Goal: Information Seeking & Learning: Check status

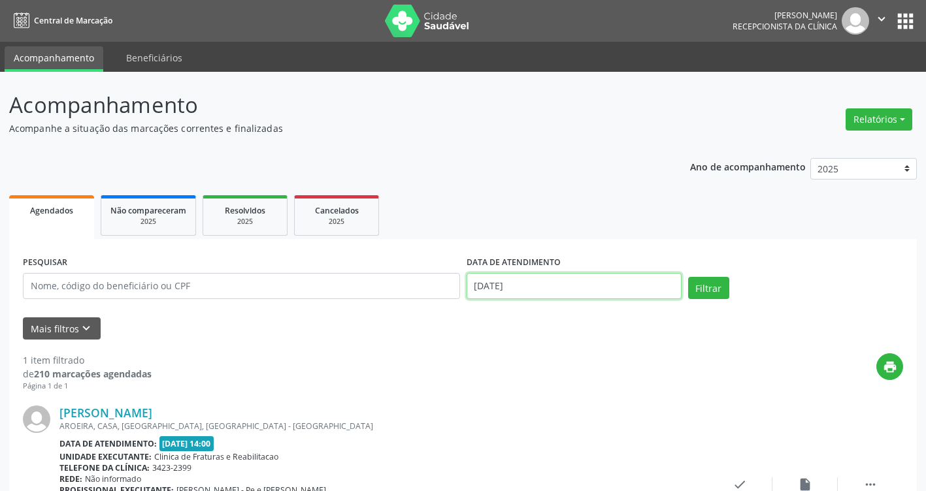
click at [590, 289] on input "[DATE]" at bounding box center [574, 286] width 215 height 26
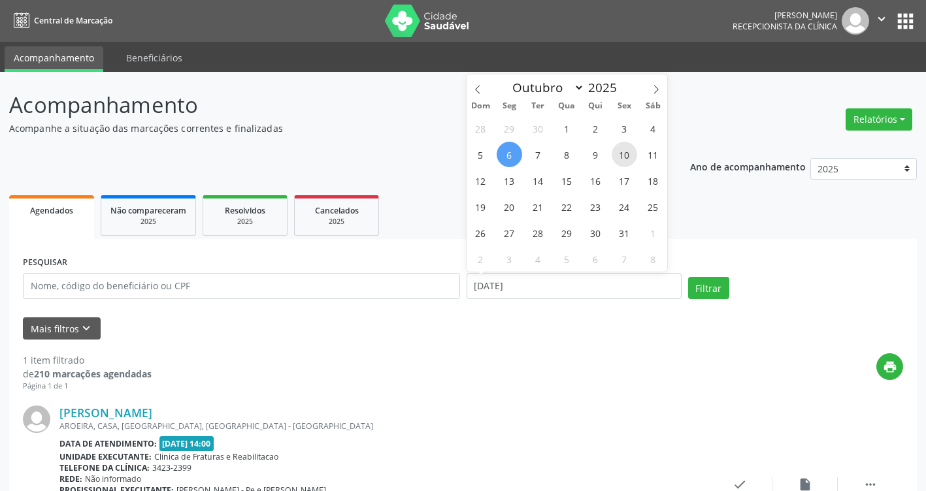
click at [623, 154] on span "10" at bounding box center [624, 154] width 25 height 25
type input "[DATE]"
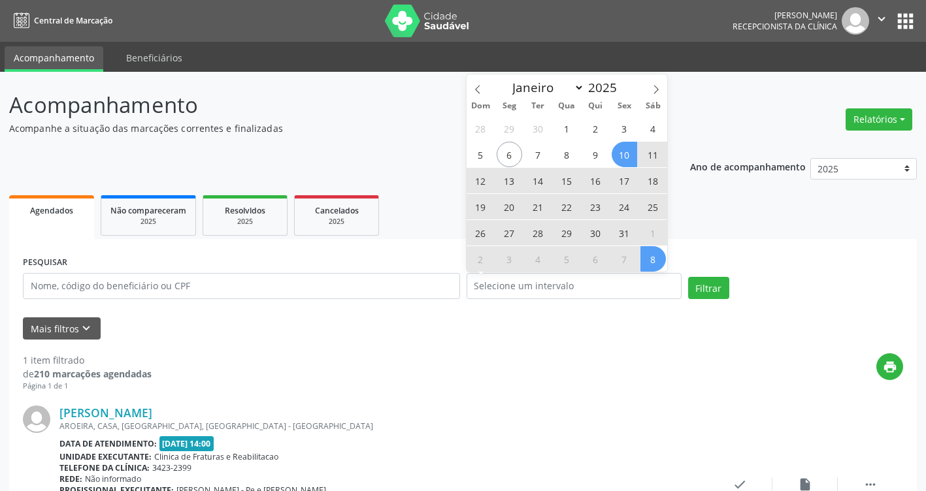
select select "9"
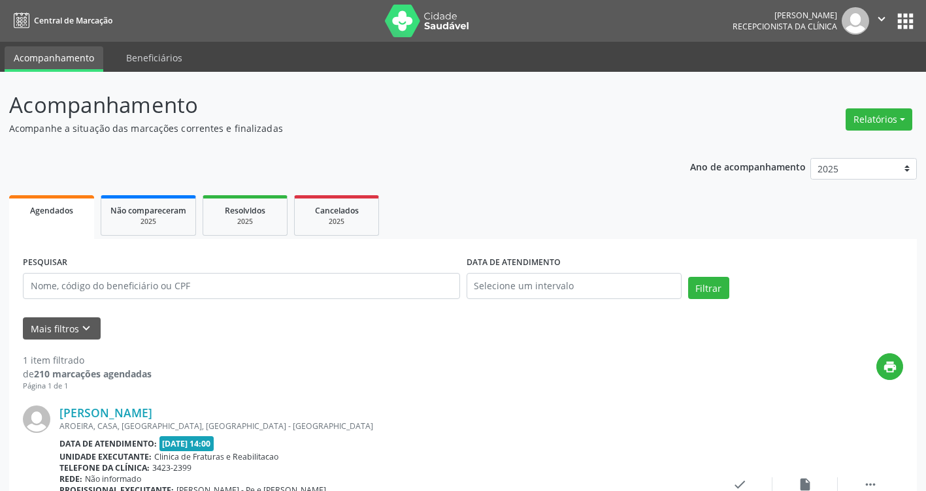
click at [716, 275] on div "PESQUISAR DATA DE ATENDIMENTO Filtrar" at bounding box center [463, 281] width 887 height 56
click at [577, 288] on input "text" at bounding box center [574, 286] width 215 height 26
click at [623, 160] on span "10" at bounding box center [624, 154] width 25 height 25
type input "[DATE]"
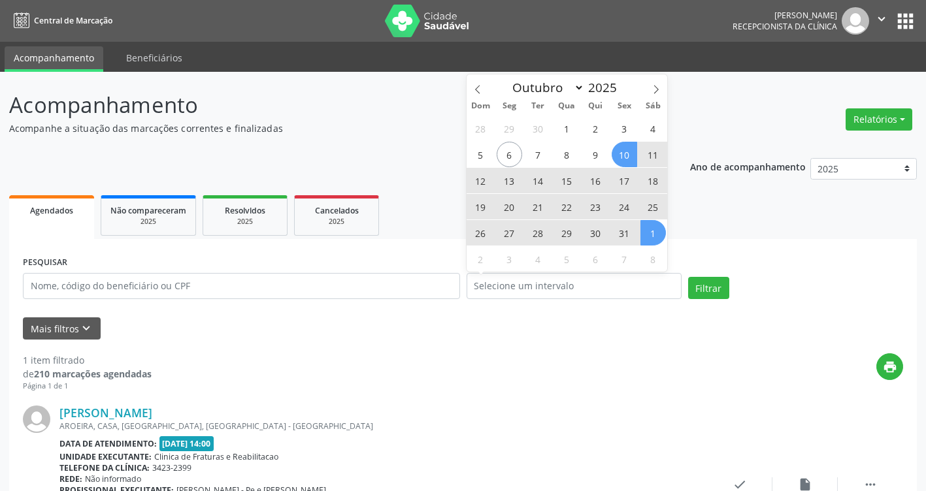
click at [705, 274] on div "PESQUISAR DATA DE ATENDIMENTO Filtrar" at bounding box center [463, 281] width 887 height 56
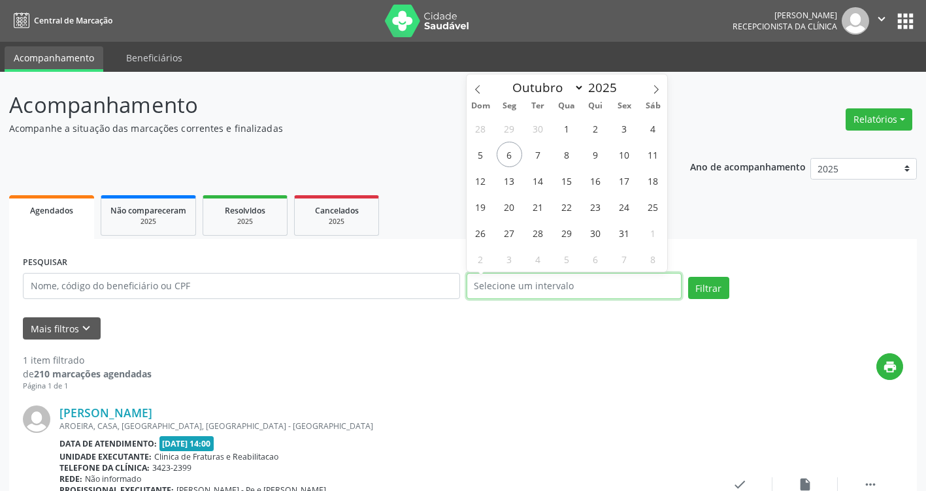
drag, startPoint x: 615, startPoint y: 289, endPoint x: 622, endPoint y: 255, distance: 35.4
click at [616, 291] on input "text" at bounding box center [574, 286] width 215 height 26
click at [630, 160] on span "10" at bounding box center [624, 154] width 25 height 25
type input "[DATE]"
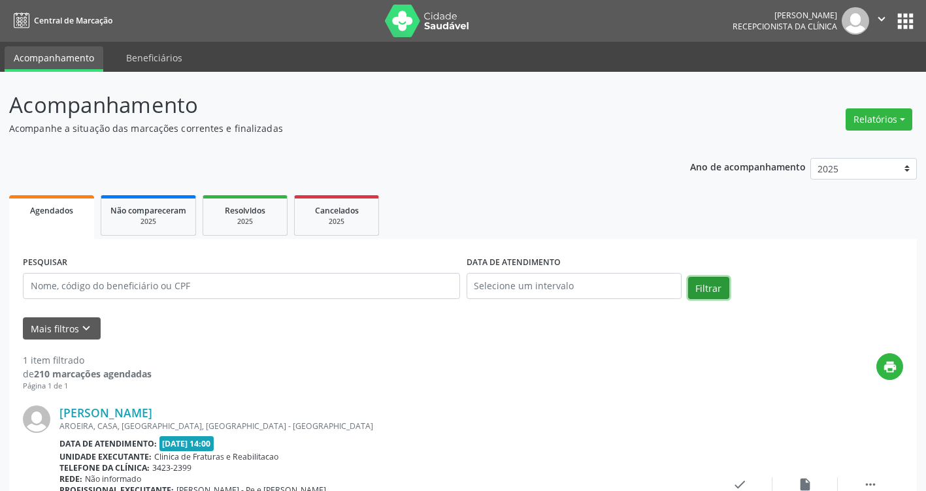
click at [705, 293] on button "Filtrar" at bounding box center [708, 288] width 41 height 22
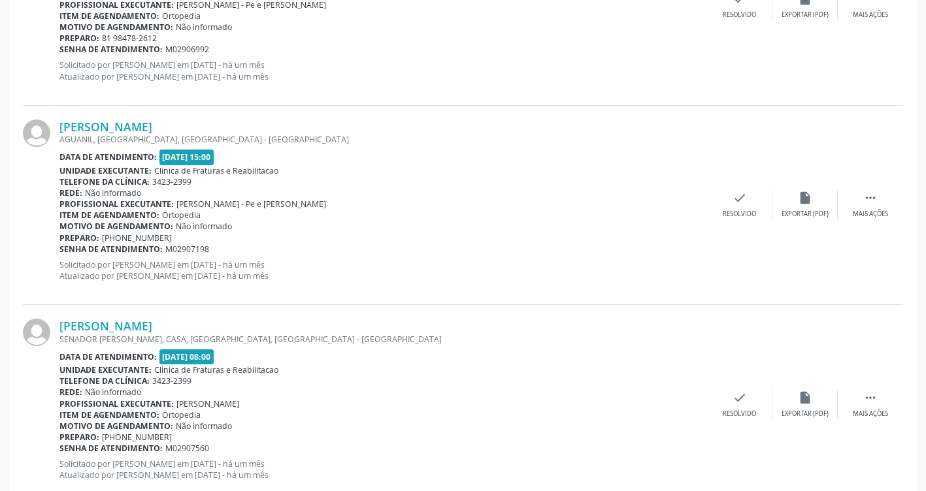
scroll to position [588, 0]
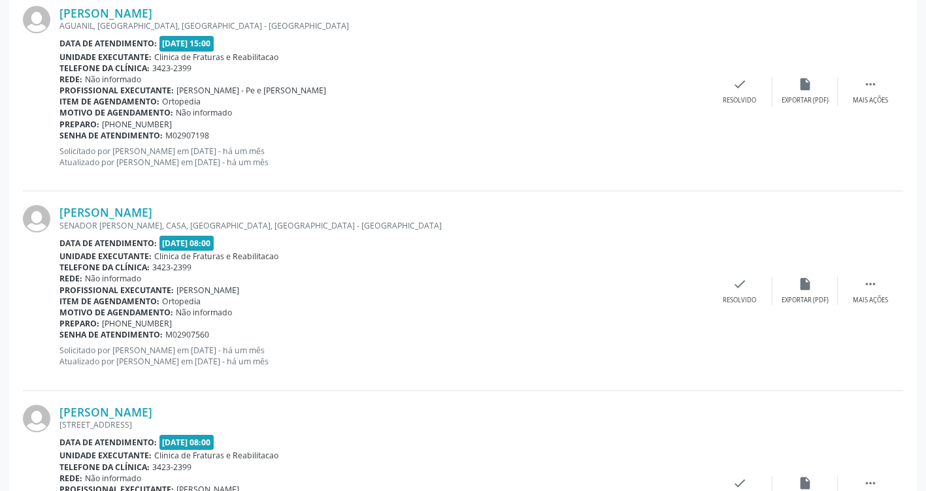
click at [148, 328] on span "[PHONE_NUMBER]" at bounding box center [137, 323] width 70 height 11
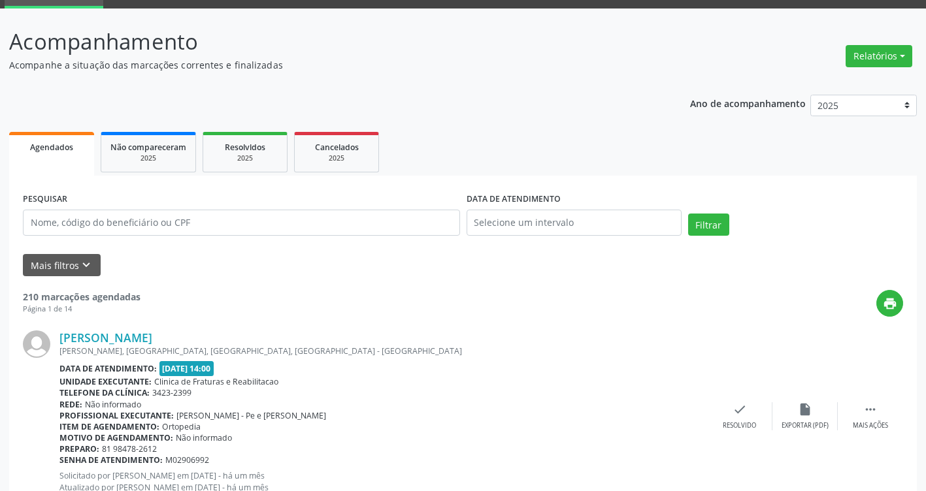
scroll to position [0, 0]
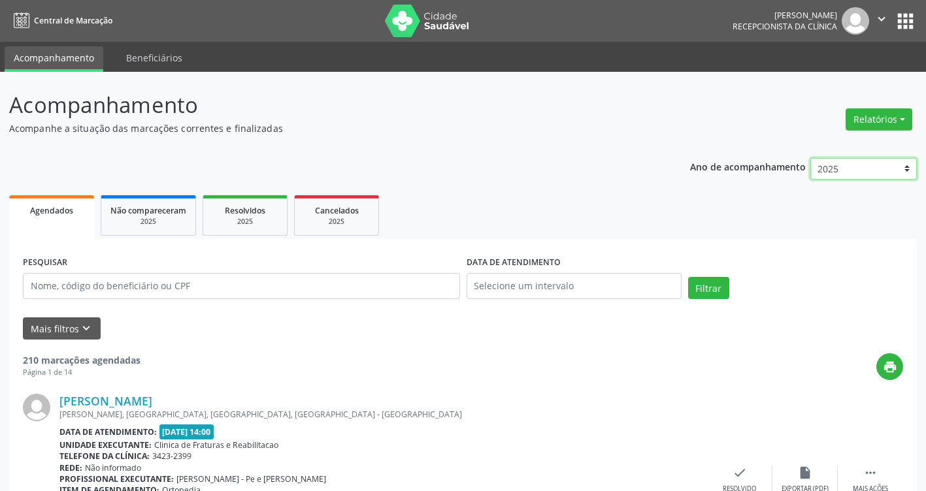
click at [866, 172] on select "2025 2024 2023 2022 2021" at bounding box center [863, 169] width 107 height 22
click at [866, 173] on select "2025 2024 2023 2022 2021" at bounding box center [863, 169] width 107 height 22
click at [887, 124] on button "Relatórios" at bounding box center [879, 119] width 67 height 22
click at [851, 145] on link "Agendamentos" at bounding box center [842, 148] width 140 height 18
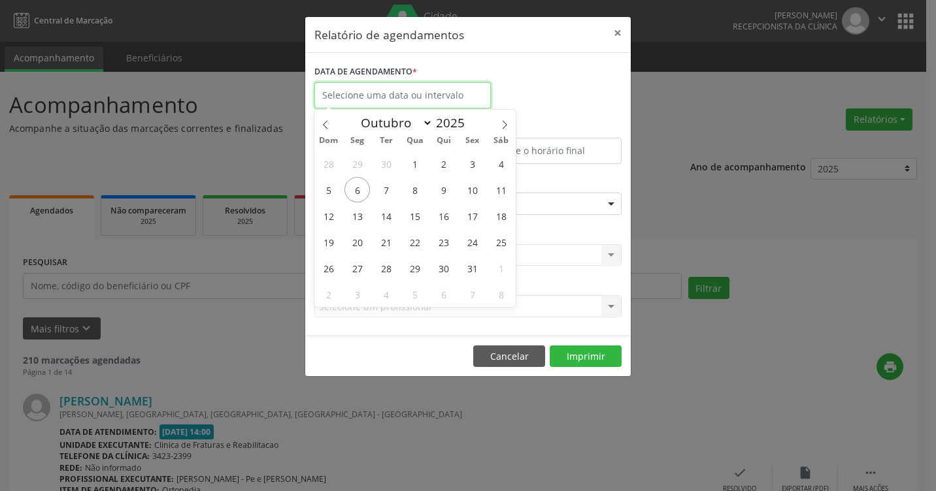
click at [461, 99] on input "text" at bounding box center [402, 95] width 176 height 26
click at [469, 188] on span "10" at bounding box center [471, 189] width 25 height 25
type input "[DATE]"
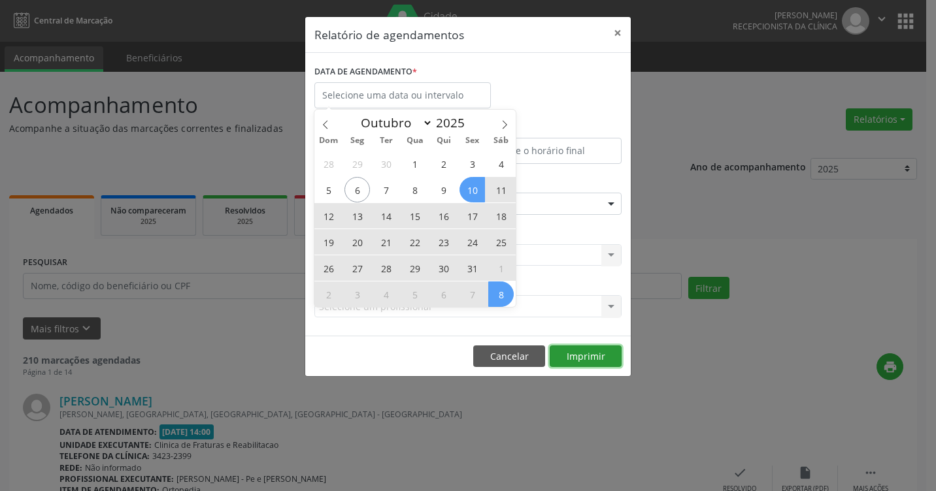
click at [583, 361] on button "Imprimir" at bounding box center [586, 357] width 72 height 22
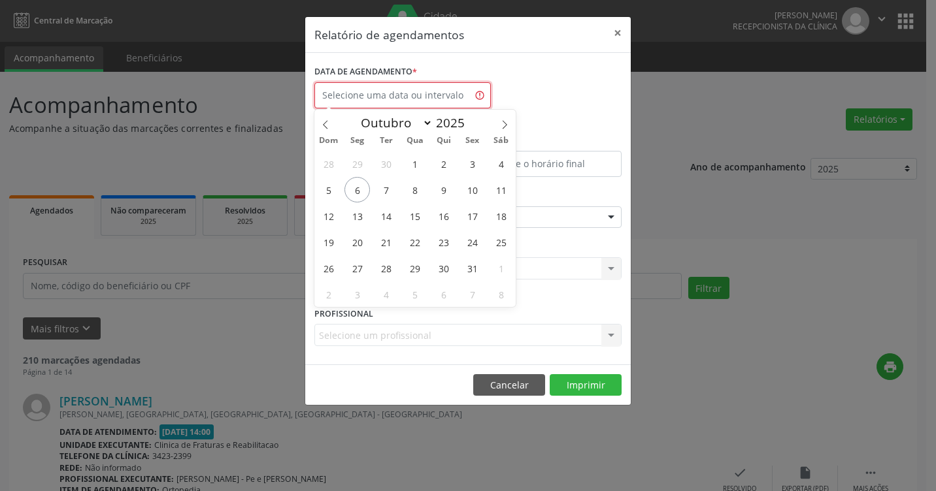
click at [446, 97] on input "text" at bounding box center [402, 95] width 176 height 26
click at [474, 193] on span "10" at bounding box center [471, 189] width 25 height 25
type input "[DATE]"
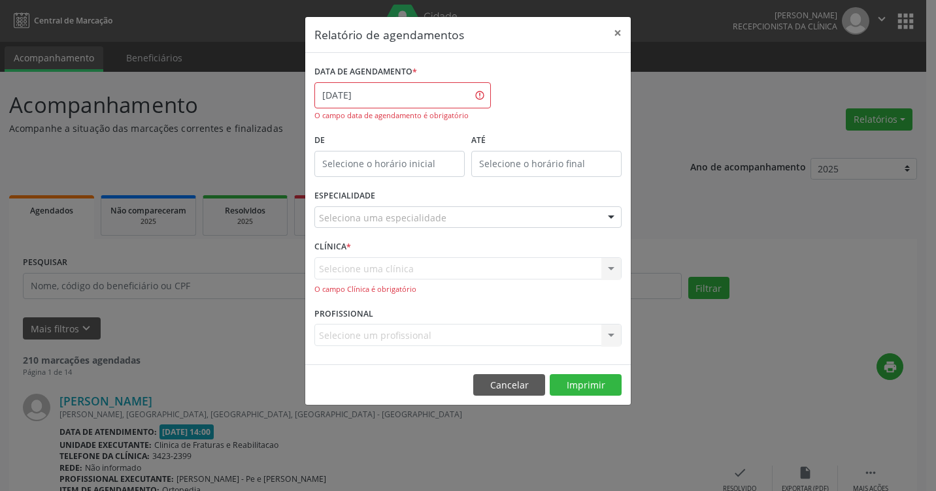
type input "12:00"
click at [425, 169] on input "12:00" at bounding box center [389, 164] width 150 height 26
click at [426, 169] on input "12:00" at bounding box center [389, 164] width 150 height 26
drag, startPoint x: 409, startPoint y: 152, endPoint x: 420, endPoint y: 159, distance: 13.6
click at [412, 152] on input "12:00" at bounding box center [389, 164] width 150 height 26
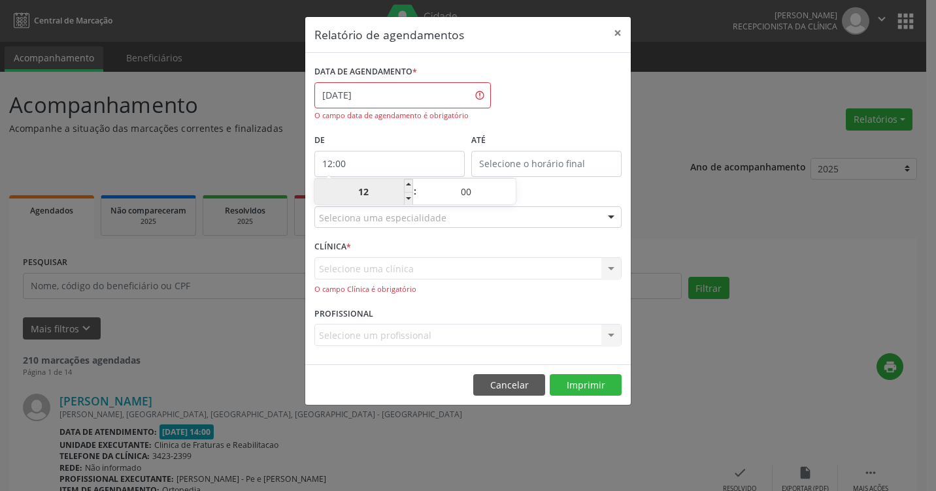
click at [394, 191] on input "12" at bounding box center [363, 192] width 99 height 26
type input "12:00"
click at [508, 165] on input "12:00" at bounding box center [546, 164] width 150 height 26
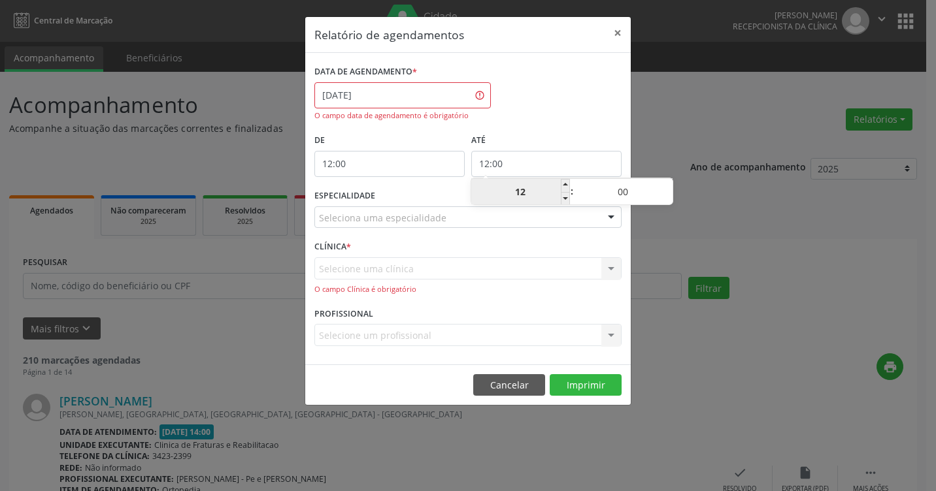
click at [534, 203] on input "12" at bounding box center [520, 192] width 99 height 26
click at [616, 199] on input "00" at bounding box center [623, 192] width 99 height 26
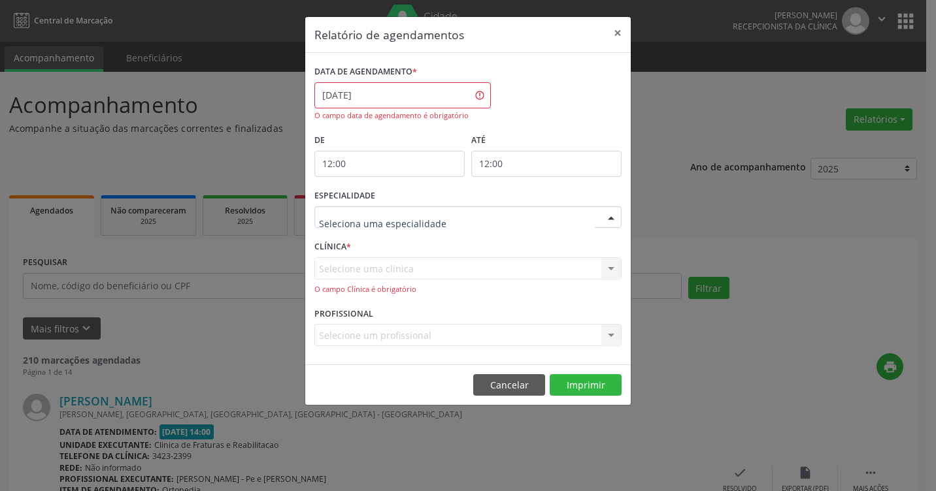
click at [445, 216] on div at bounding box center [467, 217] width 307 height 22
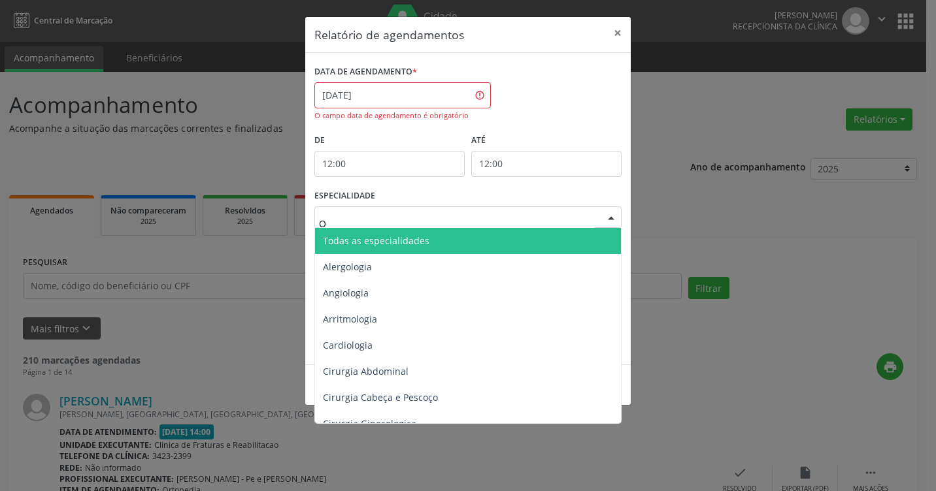
type input "OR"
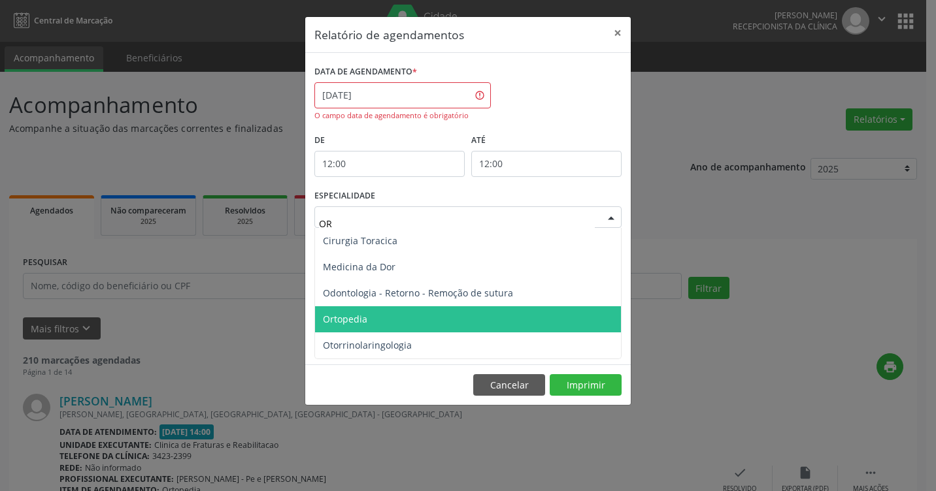
click at [366, 330] on span "Ortopedia" at bounding box center [468, 319] width 306 height 26
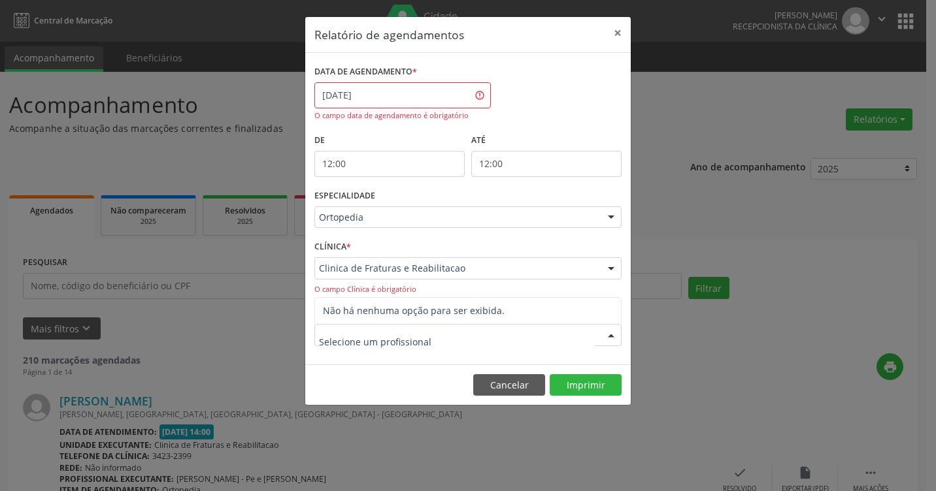
click at [467, 336] on div at bounding box center [467, 335] width 307 height 22
click at [467, 336] on input "text" at bounding box center [457, 342] width 276 height 26
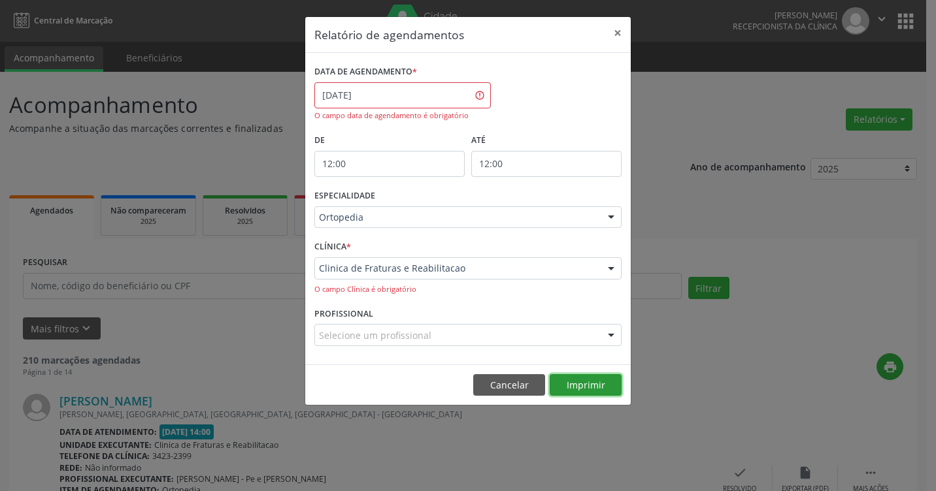
click at [569, 381] on button "Imprimir" at bounding box center [586, 385] width 72 height 22
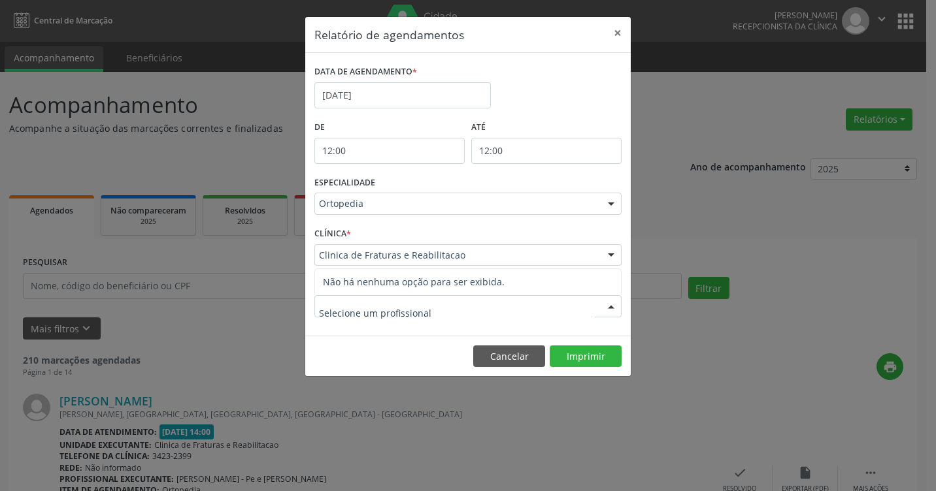
click at [474, 299] on div at bounding box center [467, 306] width 307 height 22
type input "3"
click at [618, 39] on button "×" at bounding box center [617, 33] width 26 height 32
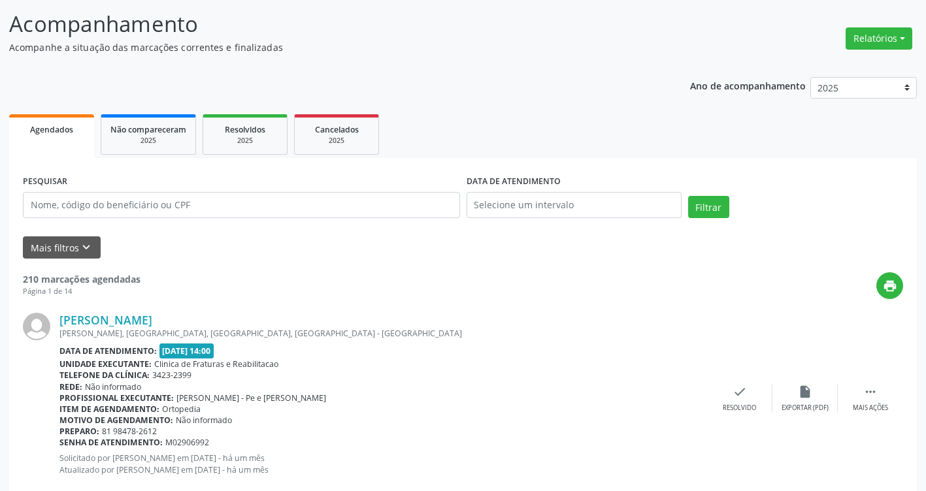
scroll to position [65, 0]
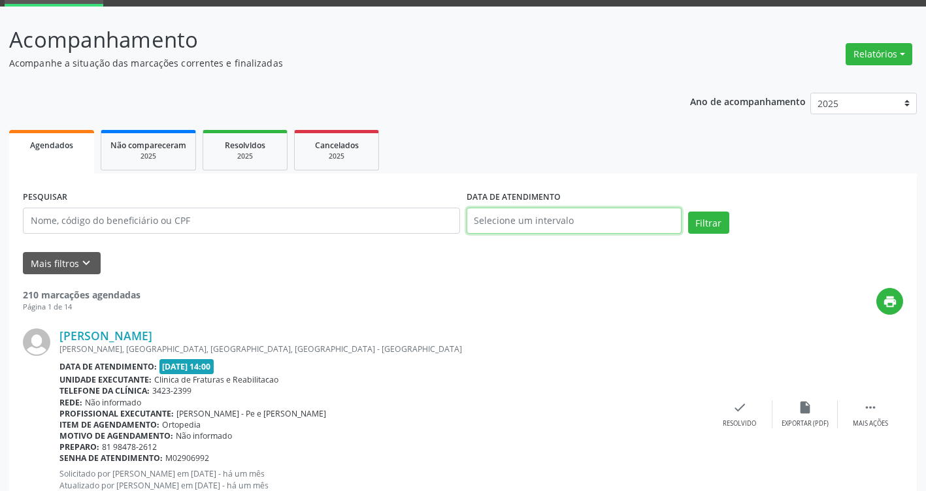
click at [563, 233] on input "text" at bounding box center [574, 221] width 215 height 26
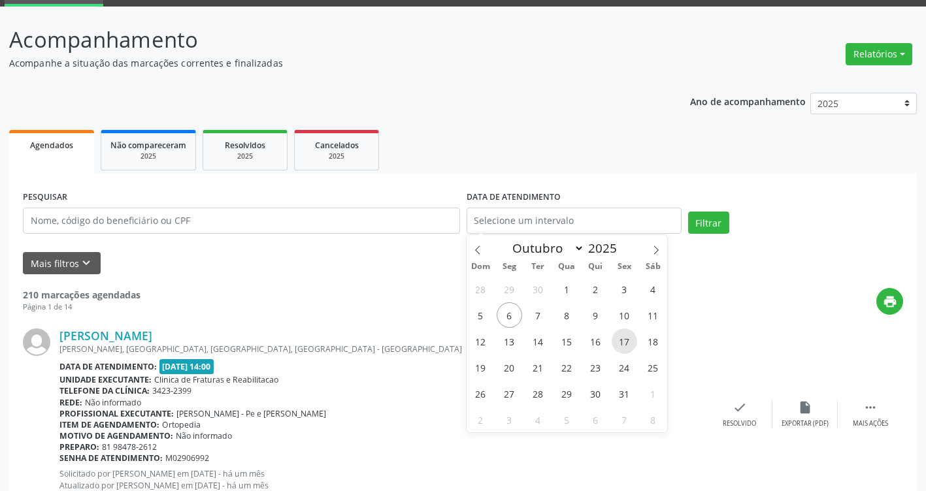
click at [629, 352] on span "17" at bounding box center [624, 341] width 25 height 25
type input "[DATE]"
click at [629, 352] on span "17" at bounding box center [624, 341] width 25 height 25
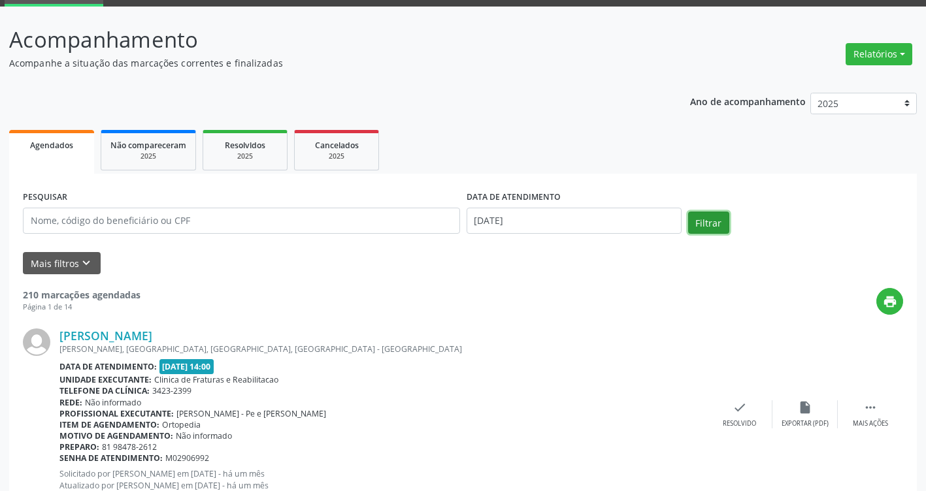
click at [700, 223] on button "Filtrar" at bounding box center [708, 223] width 41 height 22
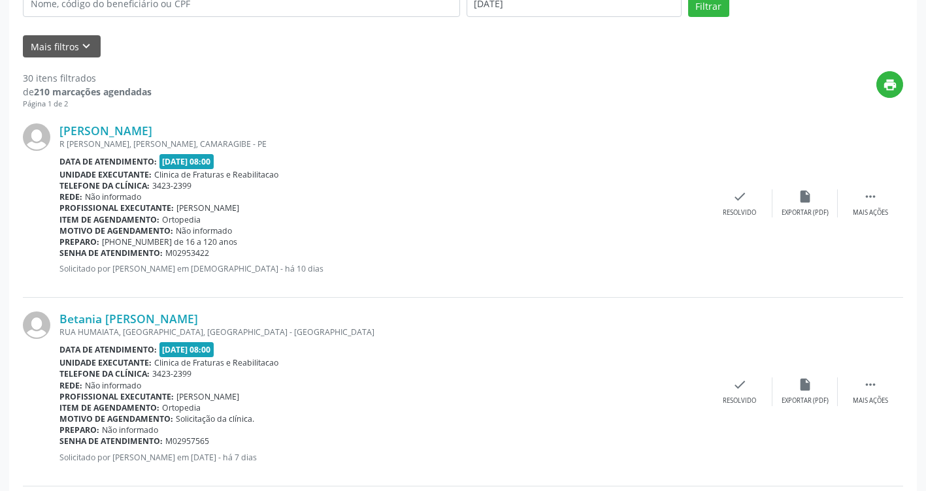
scroll to position [261, 0]
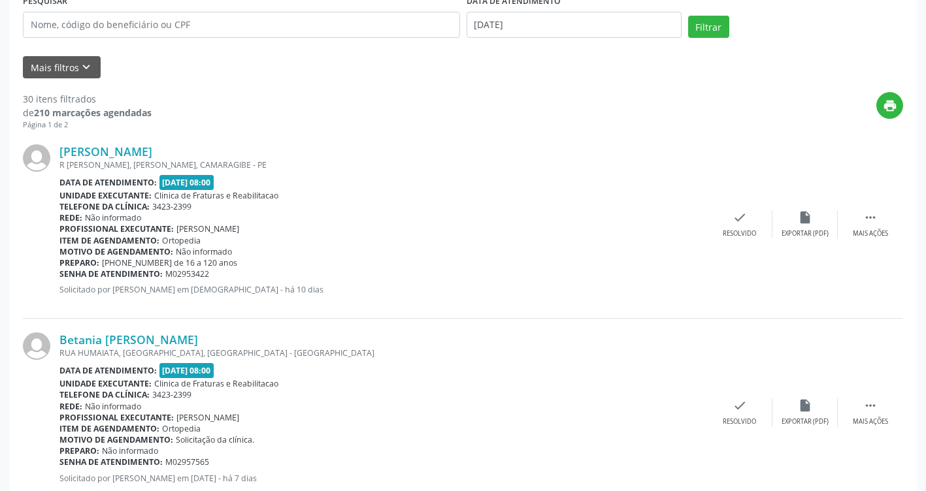
click at [276, 237] on div "Item de agendamento: [GEOGRAPHIC_DATA]" at bounding box center [383, 240] width 648 height 11
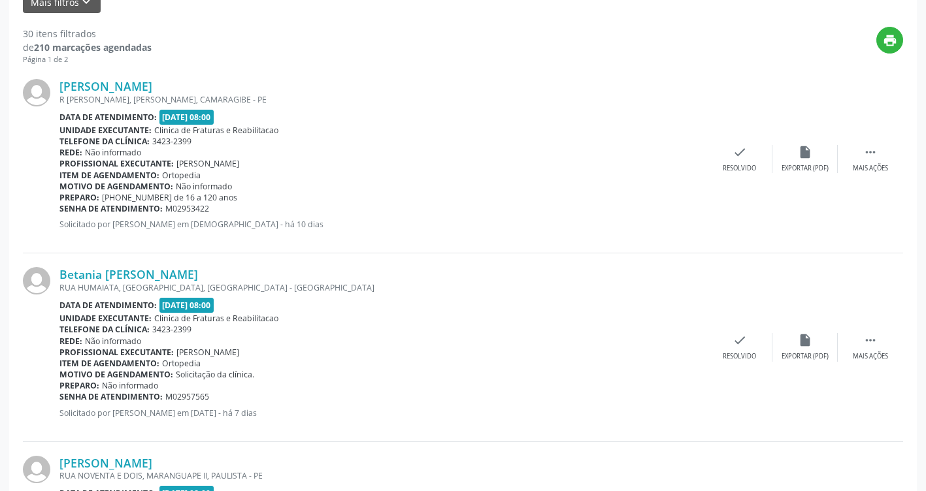
click at [225, 363] on div "Item de agendamento: [GEOGRAPHIC_DATA]" at bounding box center [383, 363] width 648 height 11
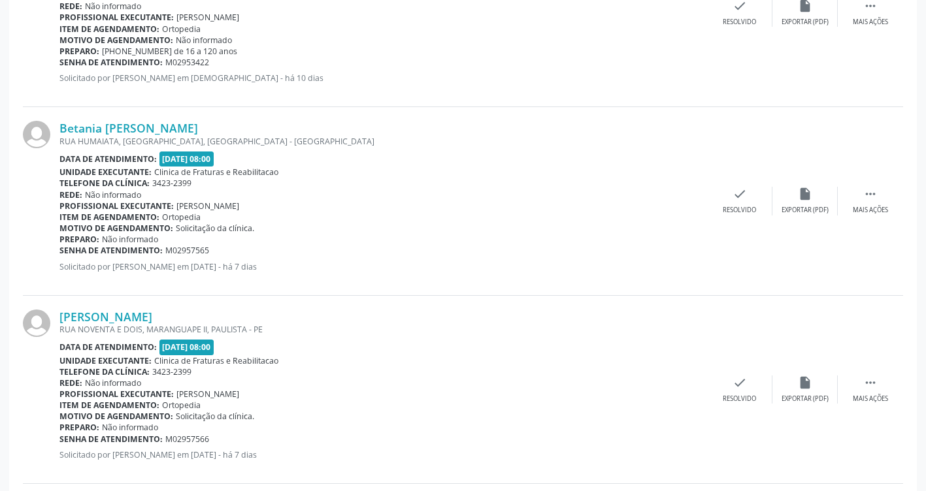
scroll to position [523, 0]
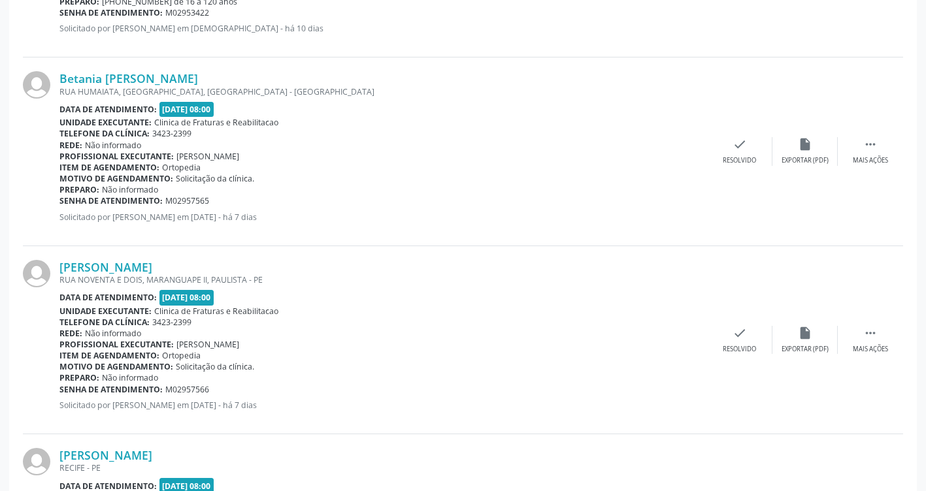
click at [257, 367] on div "Motivo de agendamento: Solicitação da clínica." at bounding box center [383, 366] width 648 height 11
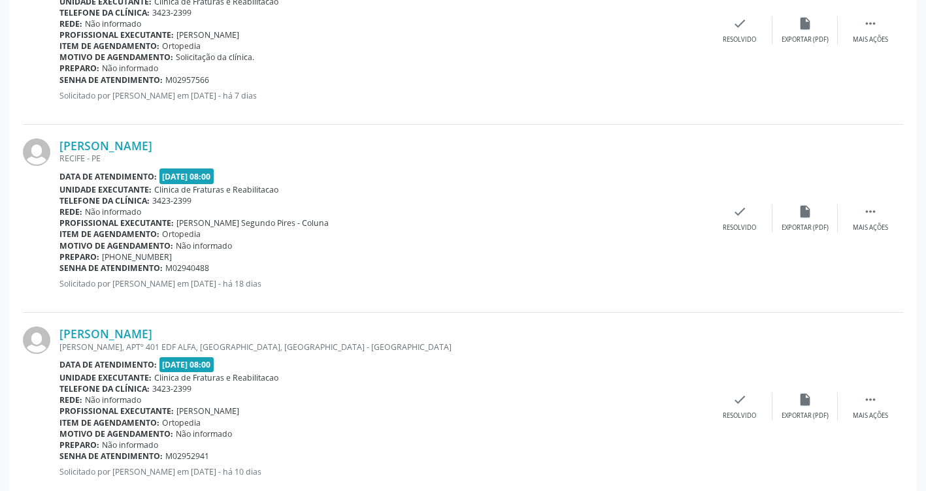
scroll to position [849, 0]
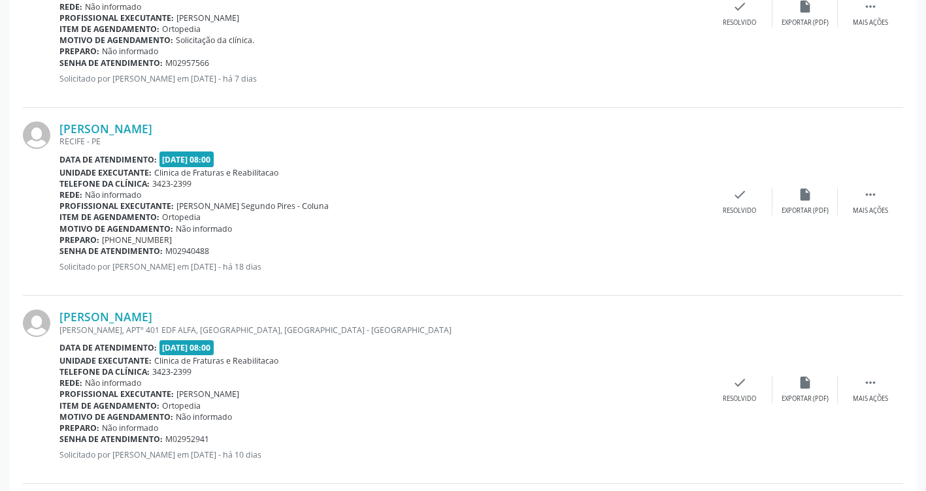
click at [316, 382] on div "Rede: Não informado" at bounding box center [383, 383] width 648 height 11
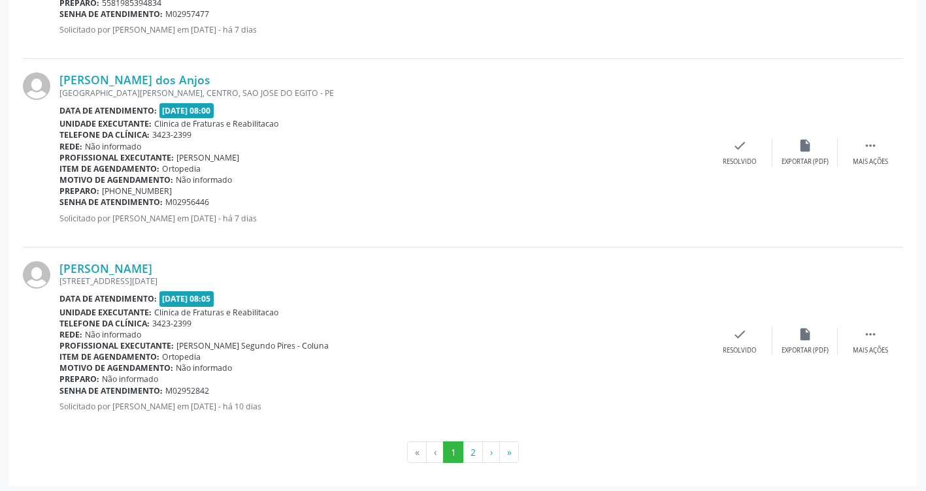
scroll to position [2786, 0]
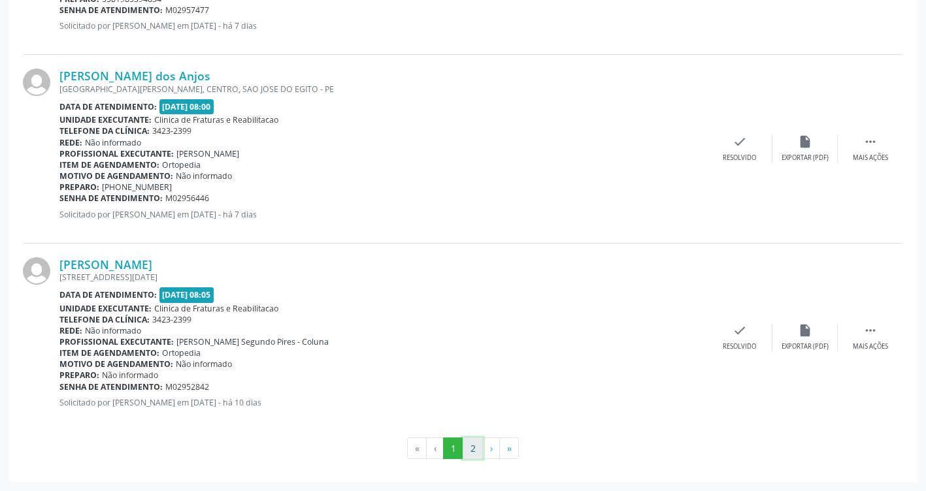
click at [469, 450] on button "2" at bounding box center [473, 449] width 20 height 22
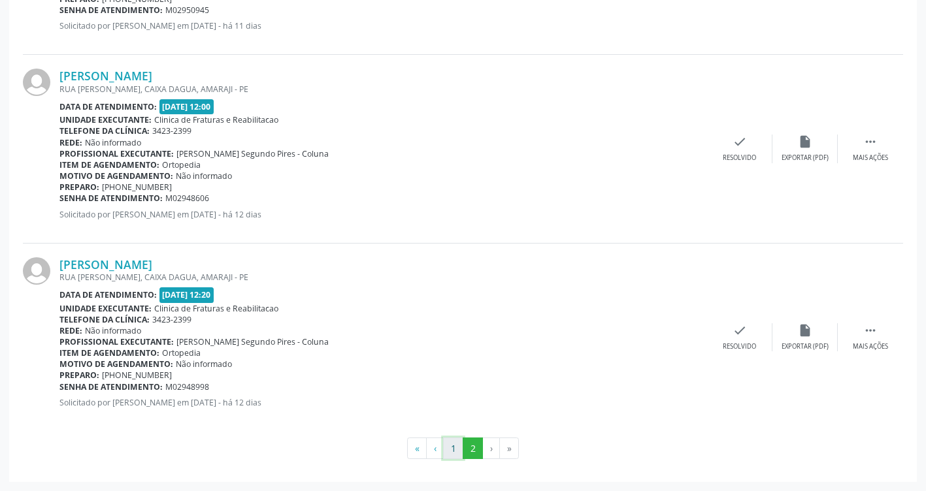
click at [457, 453] on button "1" at bounding box center [453, 449] width 20 height 22
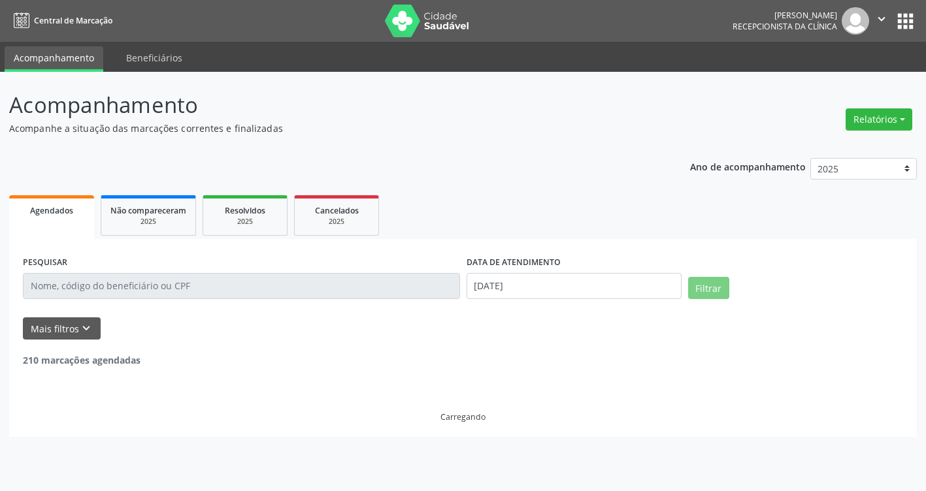
scroll to position [0, 0]
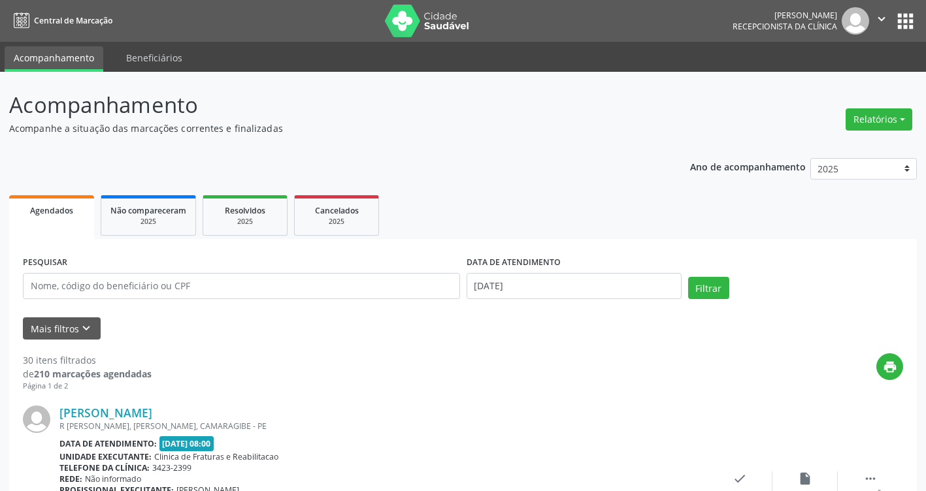
click at [510, 418] on div "[PERSON_NAME]" at bounding box center [383, 413] width 648 height 14
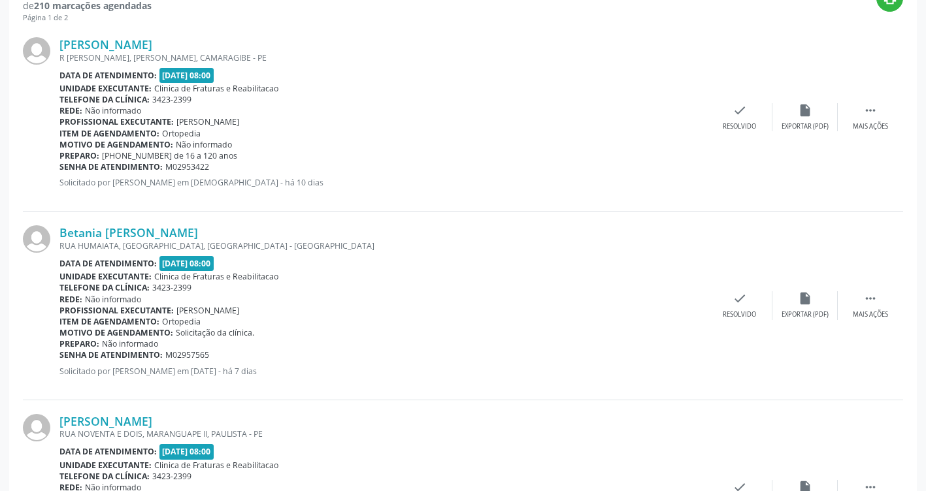
scroll to position [379, 0]
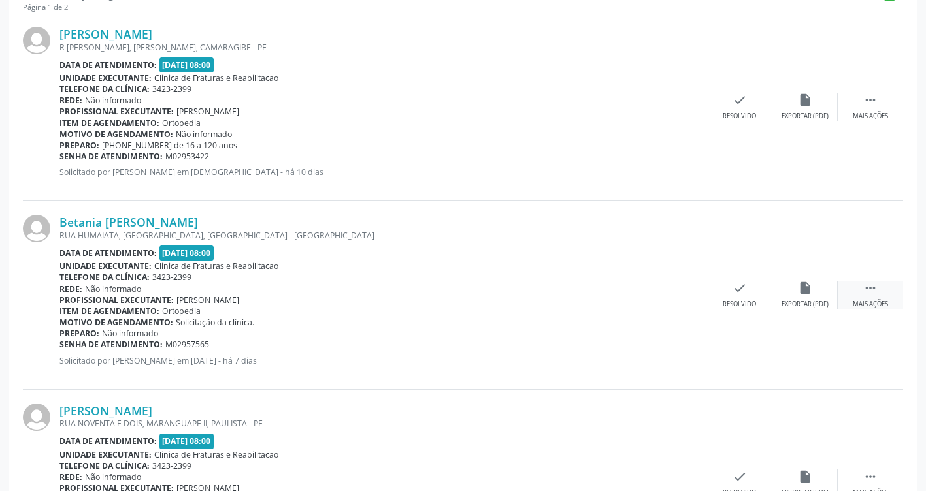
click at [872, 294] on icon "" at bounding box center [870, 288] width 14 height 14
drag, startPoint x: 367, startPoint y: 303, endPoint x: 389, endPoint y: 299, distance: 21.8
click at [367, 304] on div "Profissional executante: [PERSON_NAME]" at bounding box center [383, 300] width 648 height 11
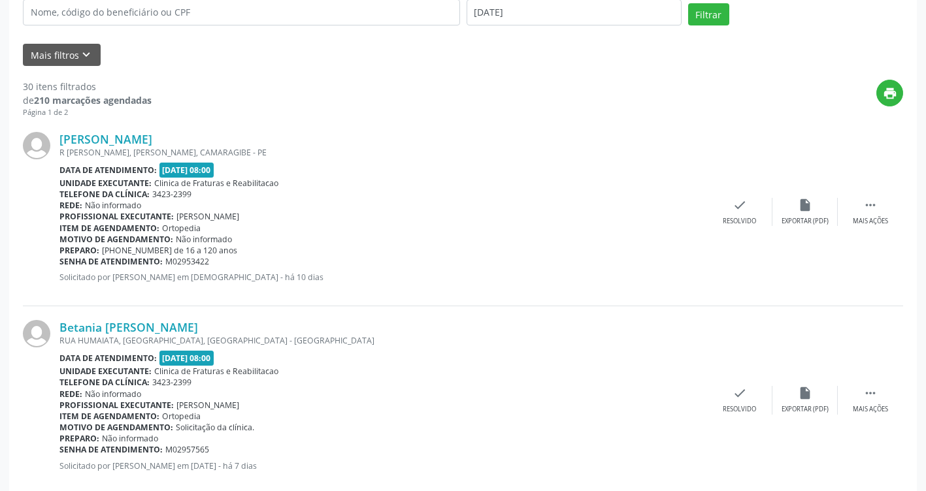
scroll to position [0, 0]
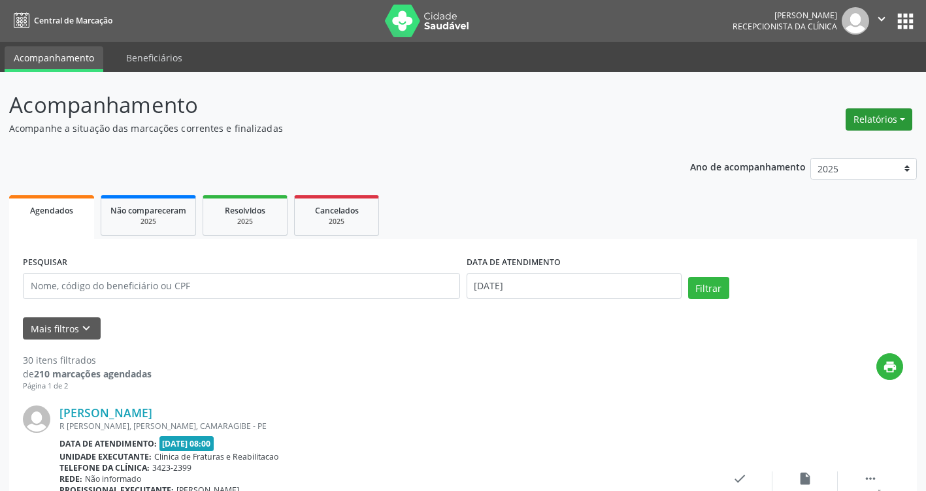
click at [876, 122] on button "Relatórios" at bounding box center [879, 119] width 67 height 22
click at [831, 142] on link "Agendamentos" at bounding box center [842, 148] width 140 height 18
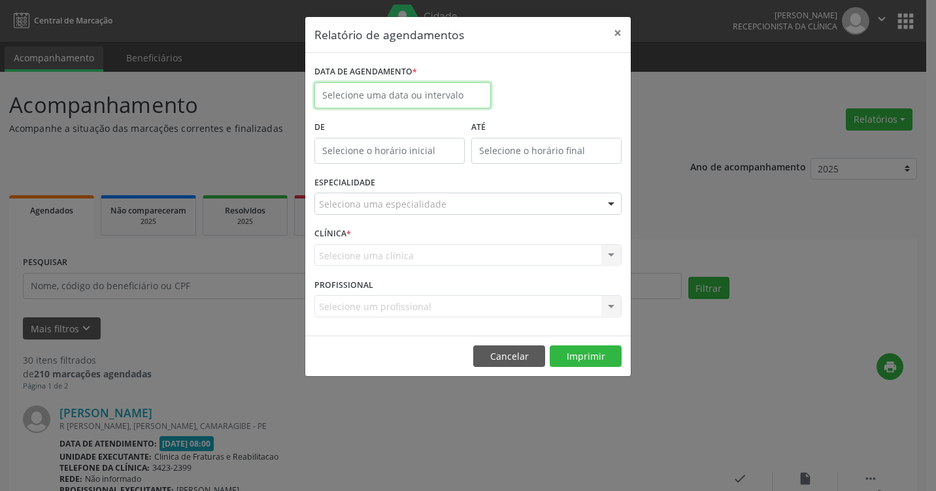
click at [395, 86] on input "text" at bounding box center [402, 95] width 176 height 26
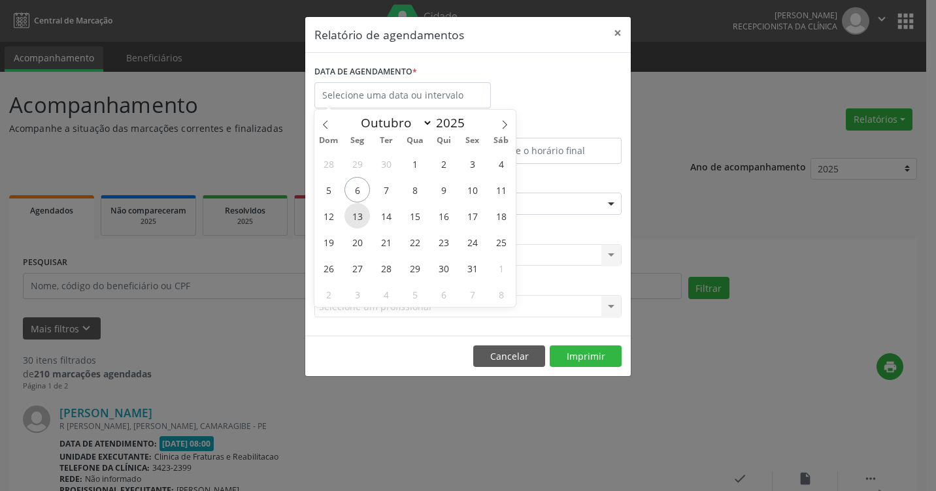
click at [355, 216] on span "13" at bounding box center [356, 215] width 25 height 25
type input "[DATE]"
click at [355, 216] on span "13" at bounding box center [356, 215] width 25 height 25
click at [397, 95] on input "[DATE]" at bounding box center [402, 95] width 176 height 26
click at [467, 220] on span "17" at bounding box center [471, 215] width 25 height 25
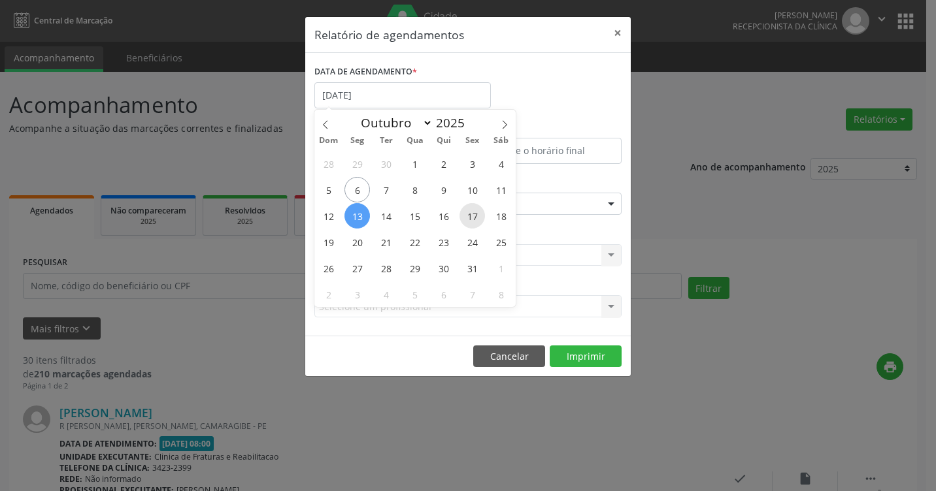
type input "[DATE]"
click at [467, 220] on span "17" at bounding box center [471, 215] width 25 height 25
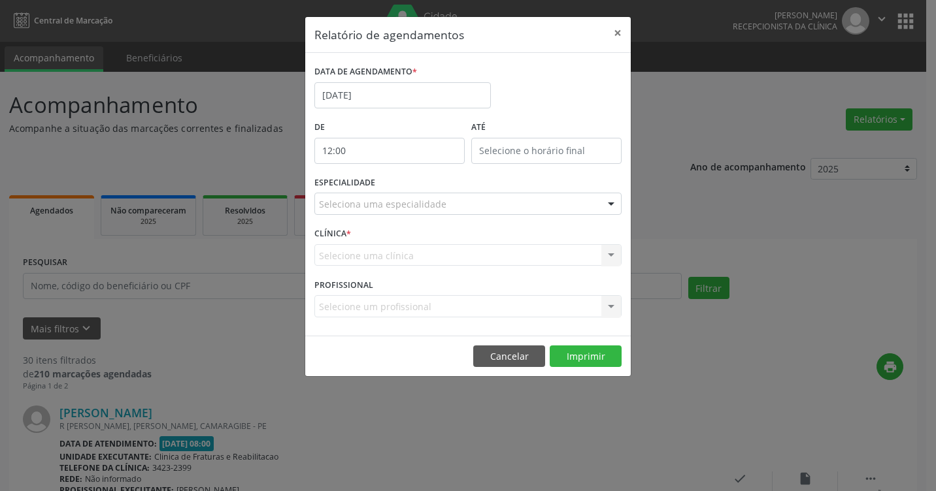
click at [406, 146] on input "12:00" at bounding box center [389, 151] width 150 height 26
click at [408, 168] on span at bounding box center [408, 172] width 9 height 13
type input "13:00"
type input "13"
click at [408, 168] on span at bounding box center [408, 172] width 9 height 13
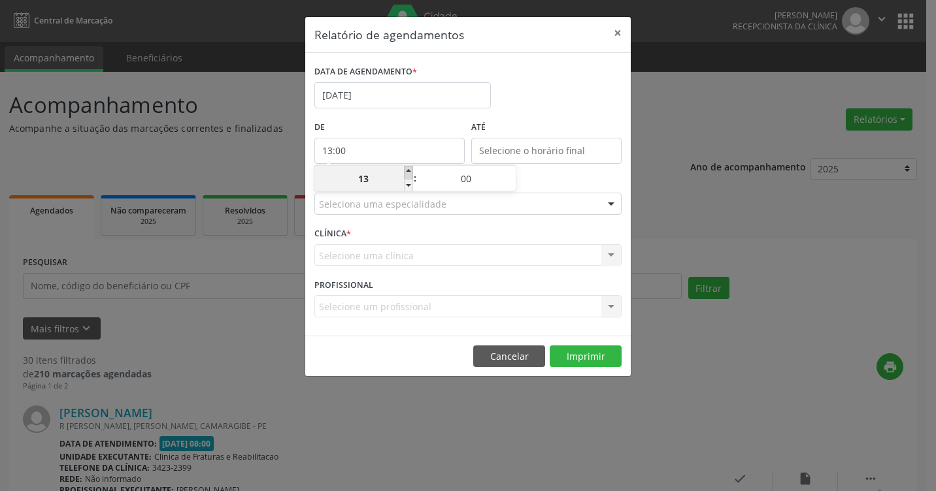
type input "14:00"
type input "14"
click at [408, 168] on span at bounding box center [408, 172] width 9 height 13
type input "15:00"
type input "15"
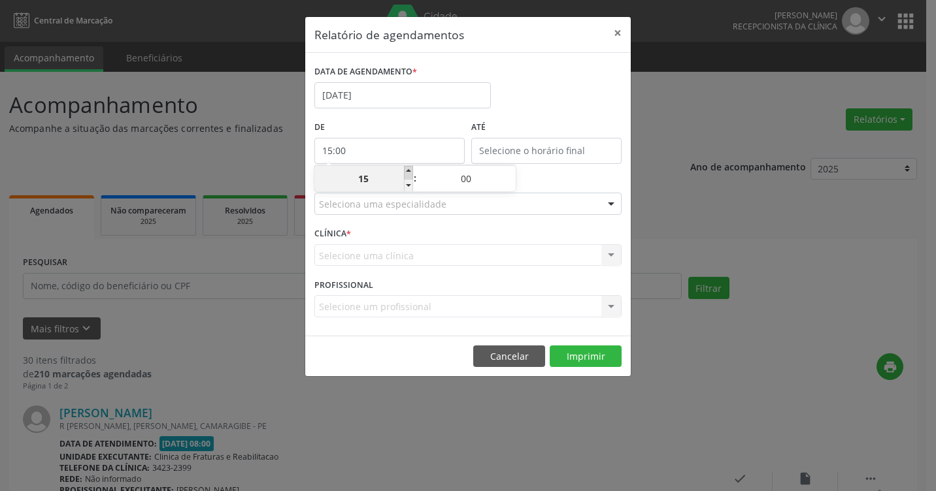
click at [408, 168] on span at bounding box center [408, 172] width 9 height 13
type input "16:00"
type input "16"
click at [408, 168] on span at bounding box center [408, 172] width 9 height 13
type input "17:00"
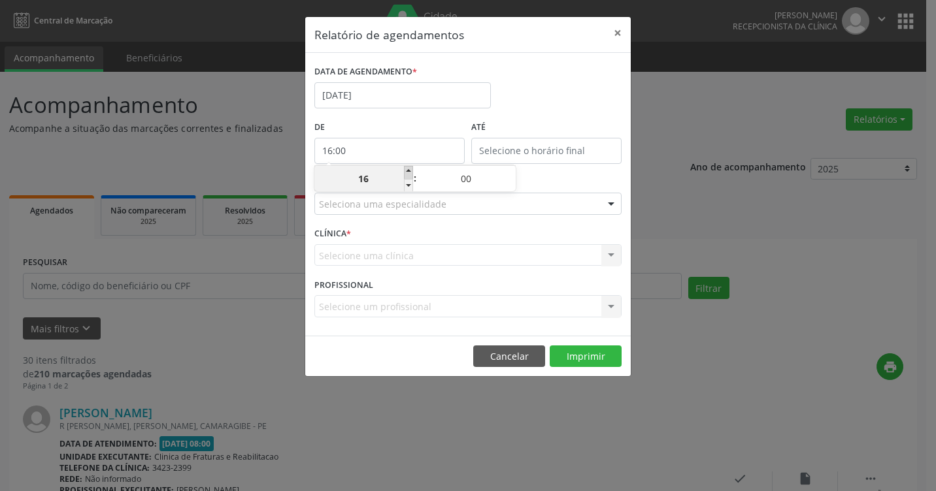
type input "17"
click at [404, 184] on span at bounding box center [408, 185] width 9 height 13
type input "16:00"
type input "16"
click at [404, 184] on span at bounding box center [408, 185] width 9 height 13
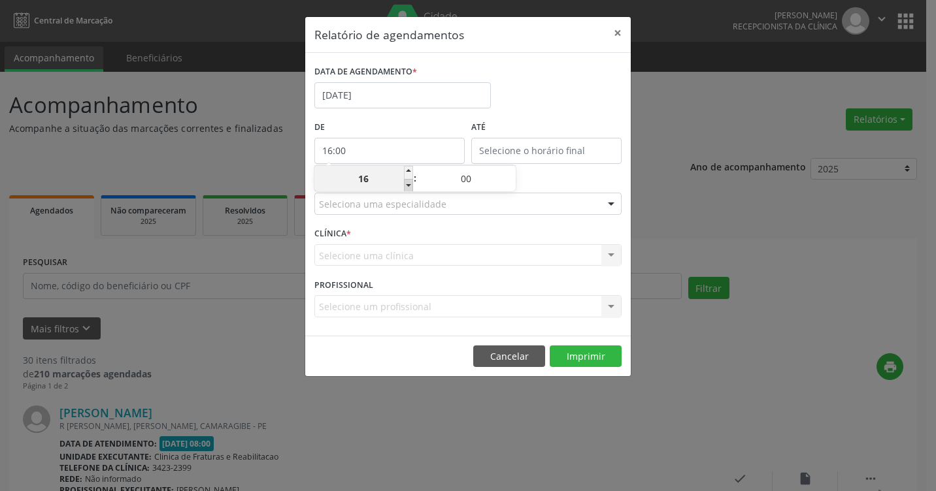
type input "15:00"
type input "15"
click at [404, 184] on span at bounding box center [408, 185] width 9 height 13
type input "14:00"
type input "14"
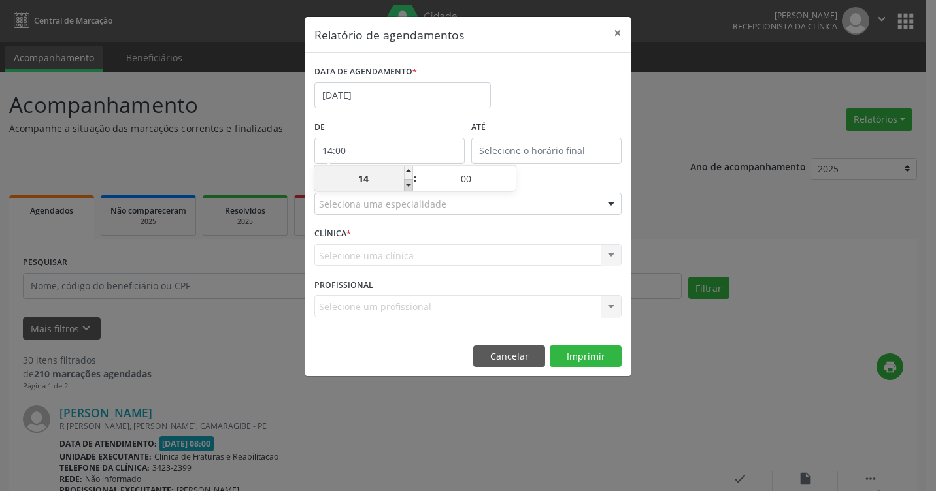
click at [404, 184] on span at bounding box center [408, 185] width 9 height 13
type input "13:00"
type input "13"
click at [404, 184] on span at bounding box center [408, 185] width 9 height 13
type input "12:00"
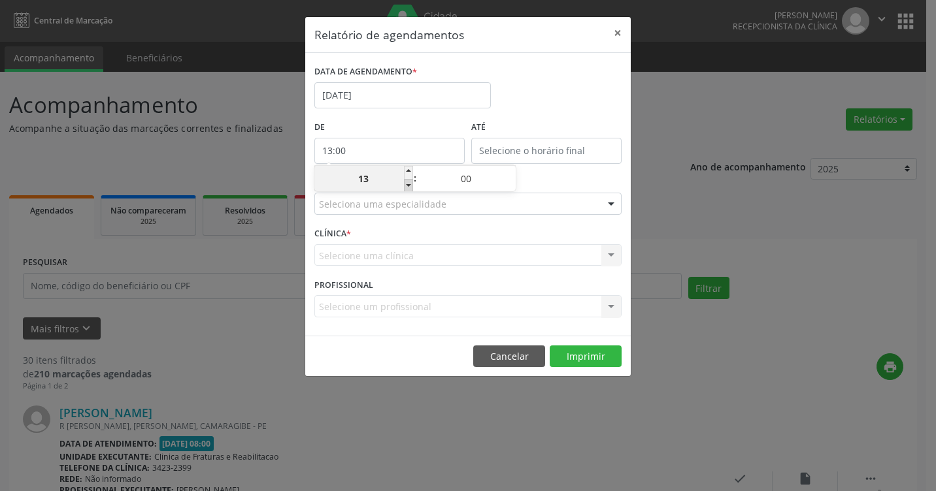
type input "12"
click at [404, 184] on span at bounding box center [408, 185] width 9 height 13
type input "11:00"
type input "11"
click at [404, 184] on span at bounding box center [408, 185] width 9 height 13
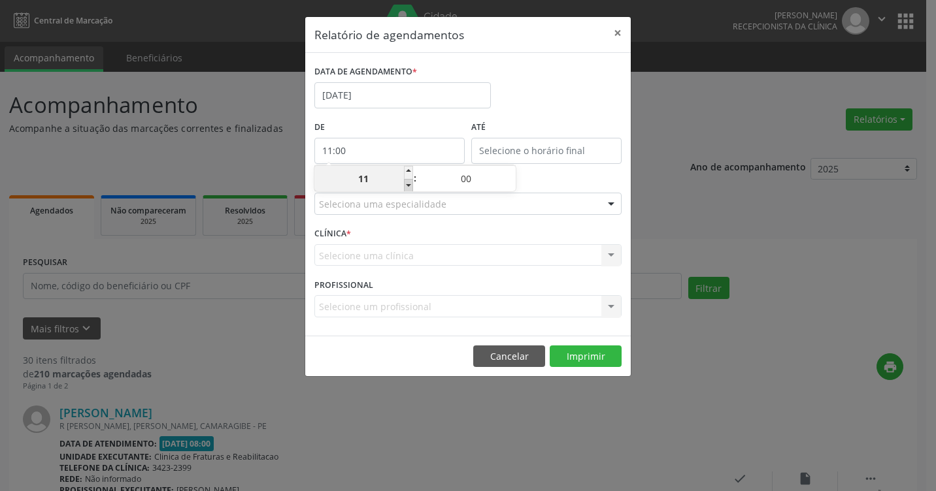
type input "10:00"
type input "10"
click at [404, 184] on span at bounding box center [408, 185] width 9 height 13
type input "09:00"
type input "09"
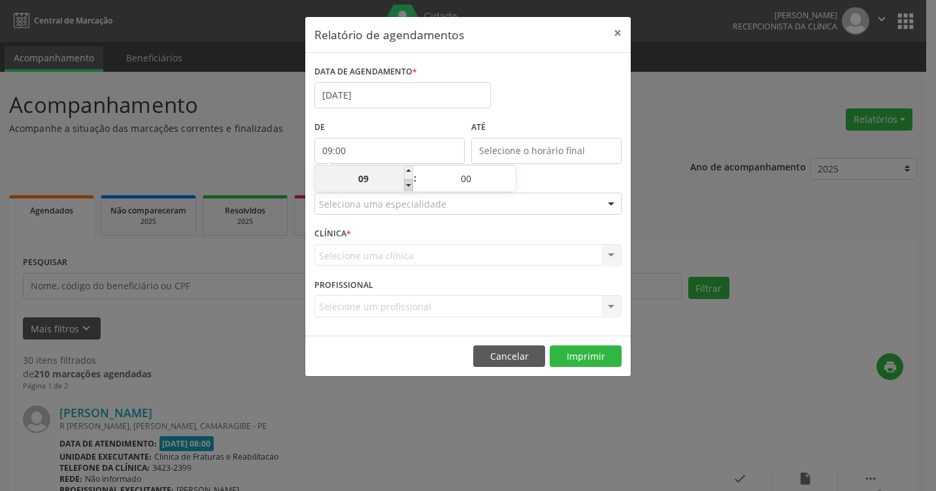
click at [404, 184] on span at bounding box center [408, 185] width 9 height 13
type input "08:00"
type input "08"
click at [404, 184] on span at bounding box center [408, 185] width 9 height 13
type input "07:00"
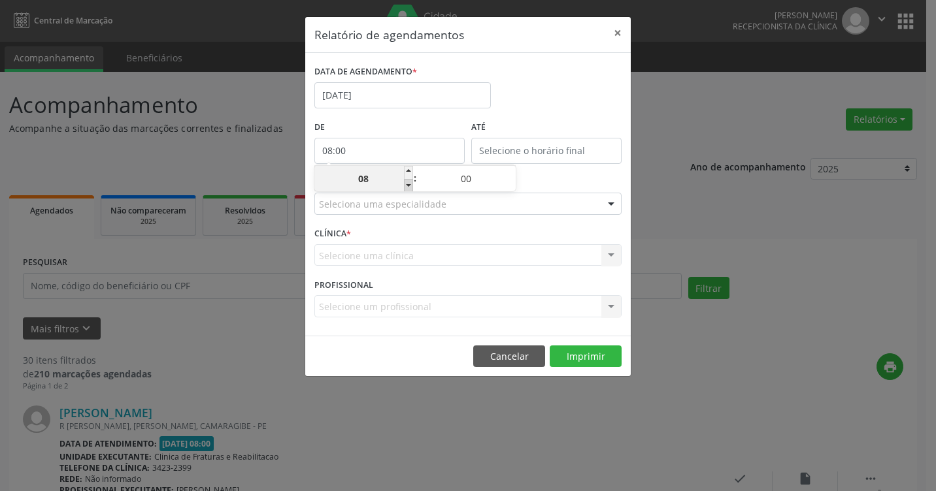
type input "07"
click at [404, 184] on span at bounding box center [408, 185] width 9 height 13
type input "06:00"
type input "06"
click at [404, 184] on span at bounding box center [408, 185] width 9 height 13
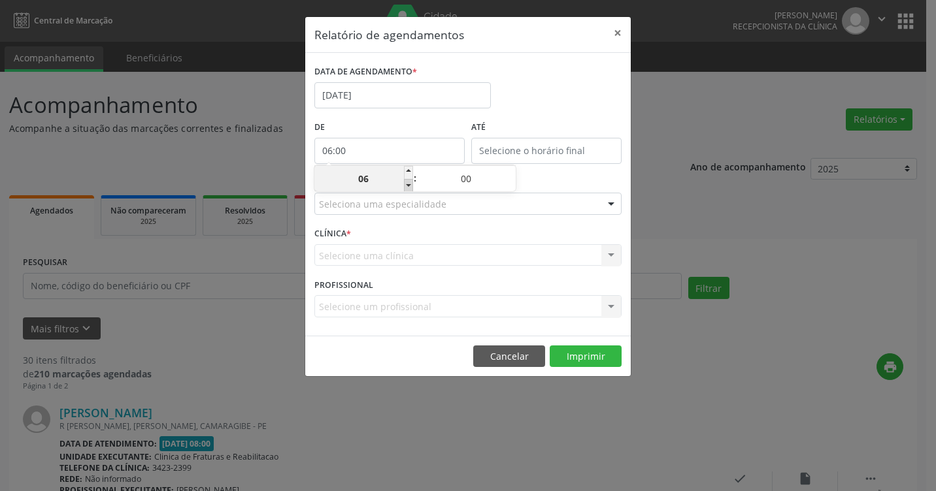
type input "05:00"
type input "05"
click at [407, 169] on span at bounding box center [408, 172] width 9 height 13
type input "06:00"
type input "06"
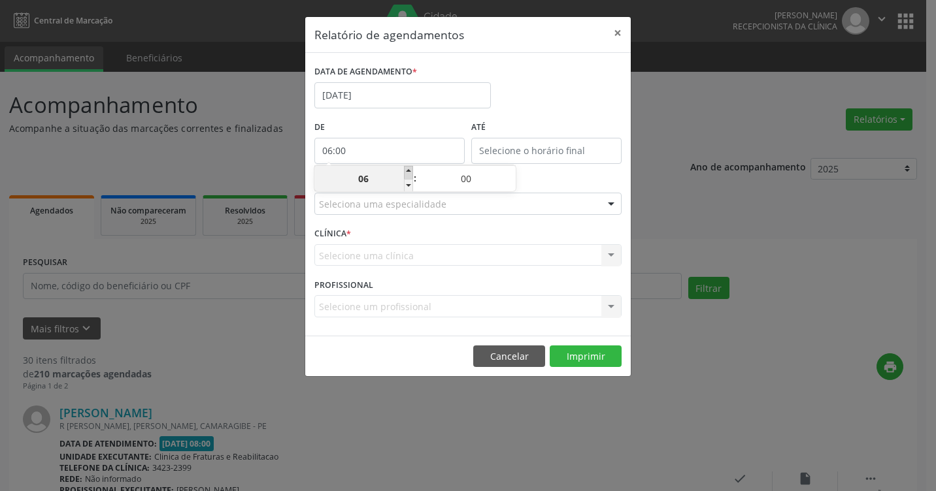
click at [407, 169] on span at bounding box center [408, 172] width 9 height 13
type input "07:00"
type input "07"
type input "12:00"
click at [523, 146] on input "12:00" at bounding box center [546, 151] width 150 height 26
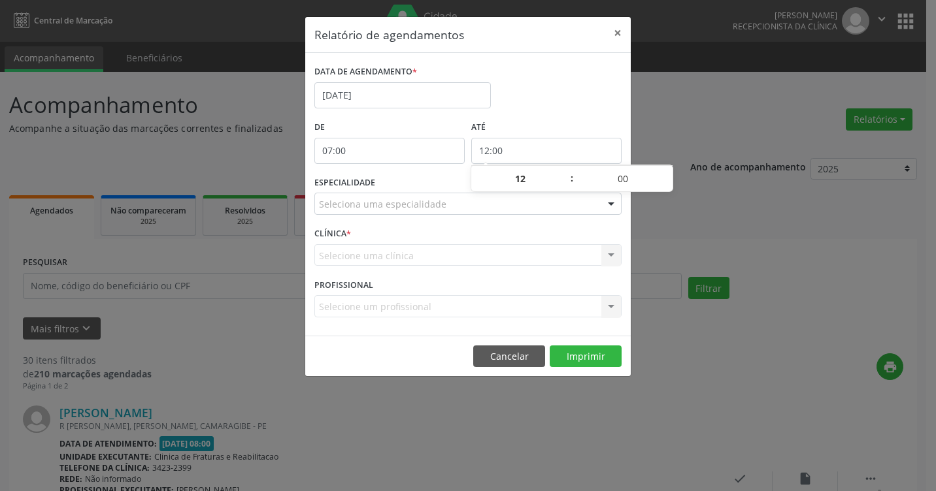
drag, startPoint x: 608, startPoint y: 181, endPoint x: 570, endPoint y: 184, distance: 38.0
click at [604, 184] on input "00" at bounding box center [623, 179] width 99 height 26
click at [414, 179] on div "ESPECIALIDADE Seleciona uma especialidade Todas as especialidades Alergologia A…" at bounding box center [468, 198] width 314 height 51
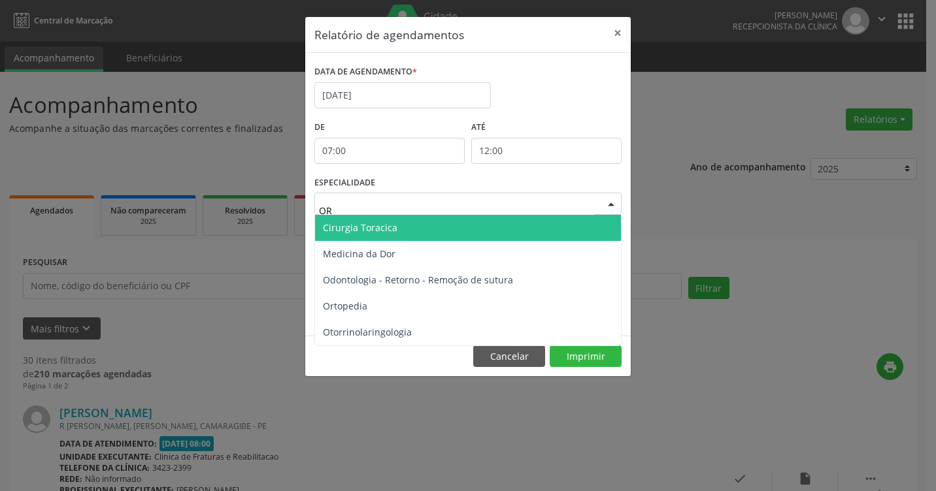
type input "ORT"
click at [495, 225] on span "Ortopedia" at bounding box center [468, 228] width 306 height 26
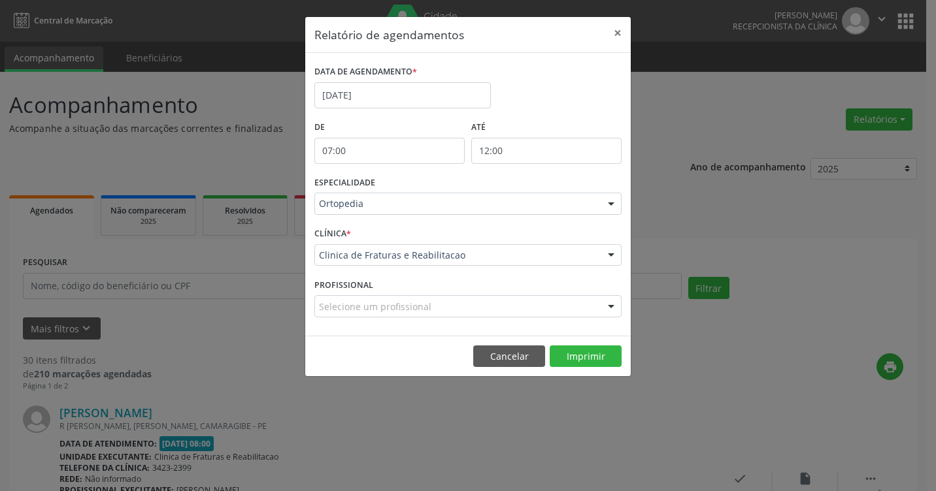
click at [453, 306] on div "Selecione um profissional" at bounding box center [467, 306] width 307 height 22
type input "[PERSON_NAME]"
click at [608, 357] on button "Imprimir" at bounding box center [586, 357] width 72 height 22
click at [616, 31] on button "×" at bounding box center [617, 33] width 26 height 32
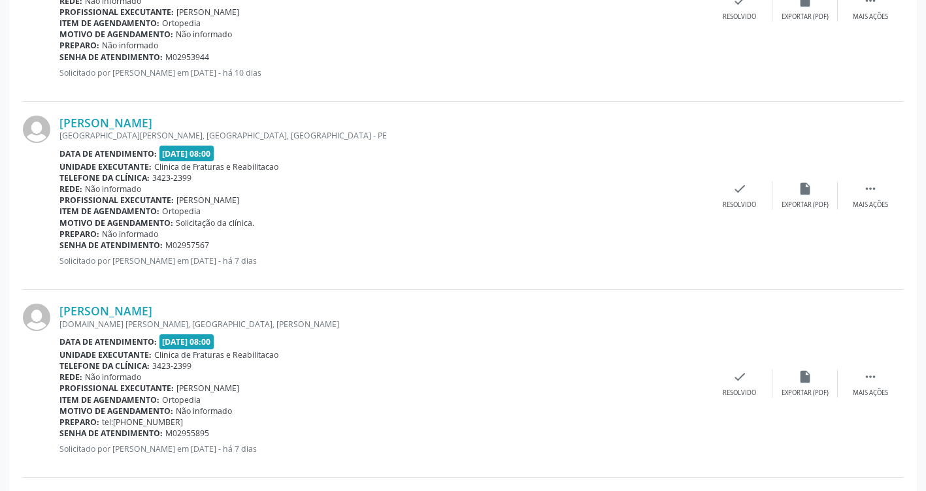
scroll to position [1634, 0]
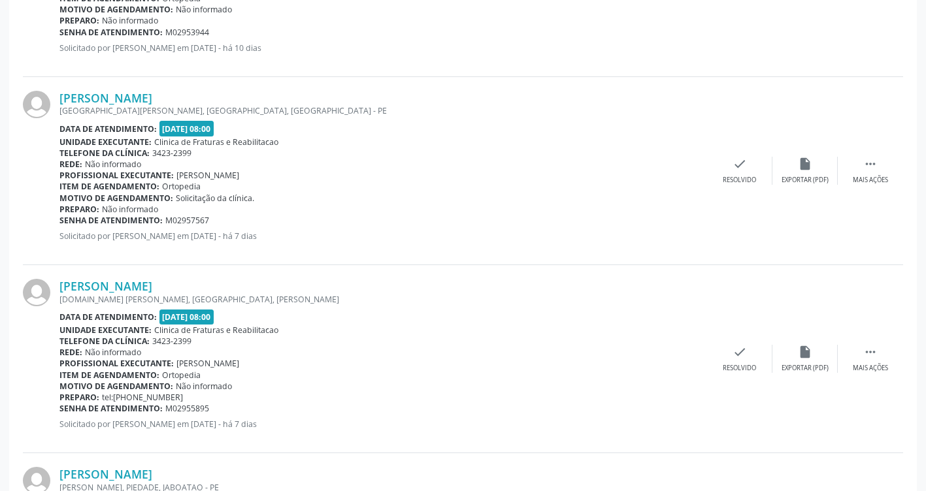
click at [161, 403] on b "Senha de atendimento:" at bounding box center [110, 408] width 103 height 11
drag, startPoint x: 161, startPoint y: 403, endPoint x: 154, endPoint y: 397, distance: 9.7
click at [154, 397] on span "tel:[PHONE_NUMBER]" at bounding box center [142, 397] width 81 height 11
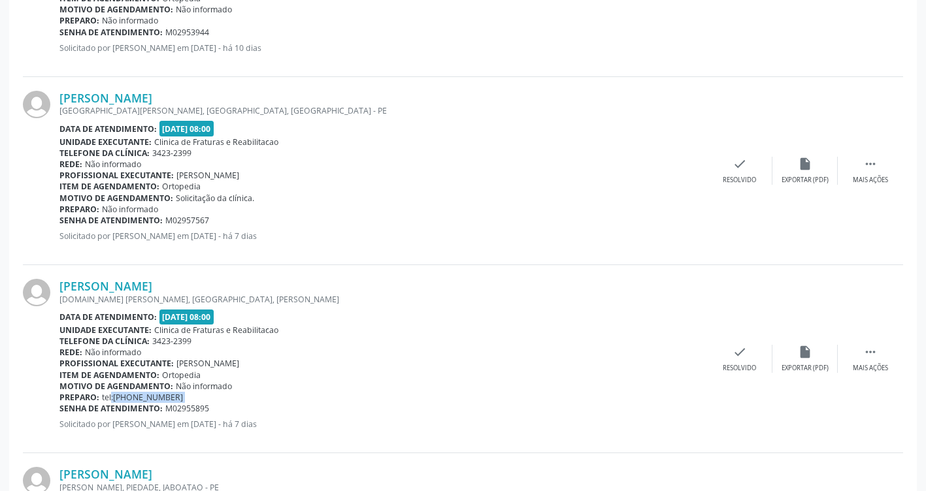
click at [154, 397] on span "tel:[PHONE_NUMBER]" at bounding box center [142, 397] width 81 height 11
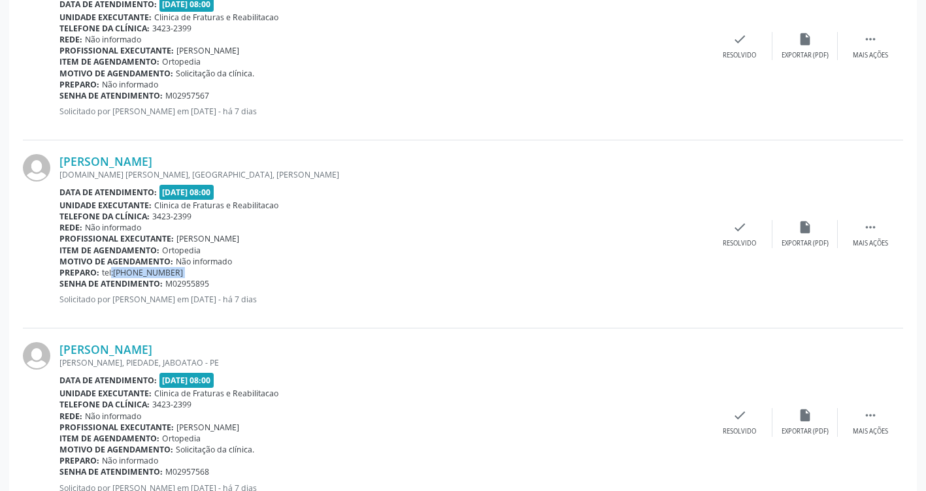
scroll to position [1764, 0]
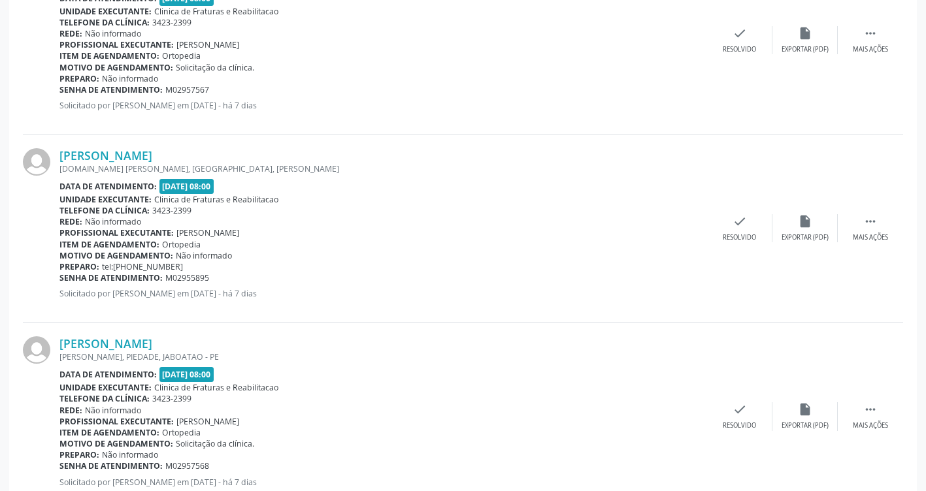
click at [165, 352] on div "[PERSON_NAME], PIEDADE, JABOATAO - PE" at bounding box center [383, 357] width 648 height 11
click at [152, 342] on link "[PERSON_NAME]" at bounding box center [105, 344] width 93 height 14
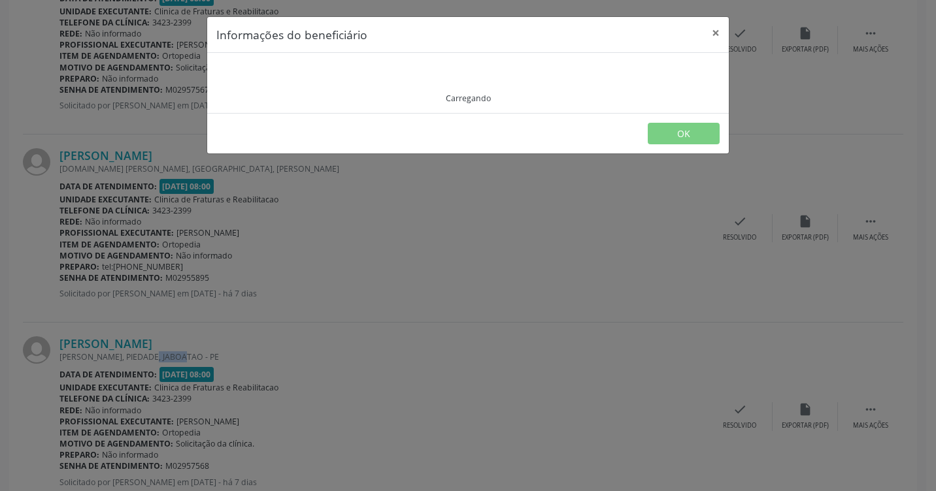
click at [174, 342] on div "Informações do beneficiário × Carregando OK" at bounding box center [468, 245] width 936 height 491
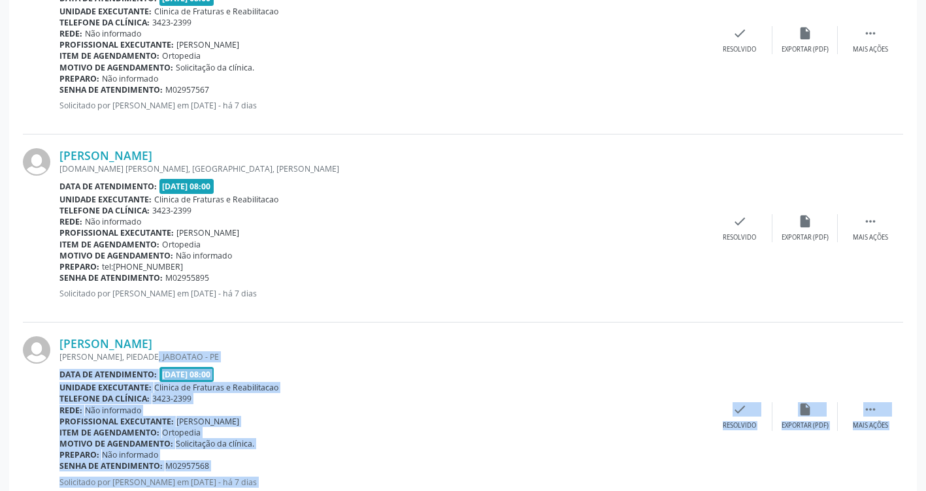
drag, startPoint x: 174, startPoint y: 342, endPoint x: 322, endPoint y: 354, distance: 148.8
click at [322, 354] on div "[PERSON_NAME], PIEDADE, JABOATAO - PE" at bounding box center [383, 357] width 648 height 11
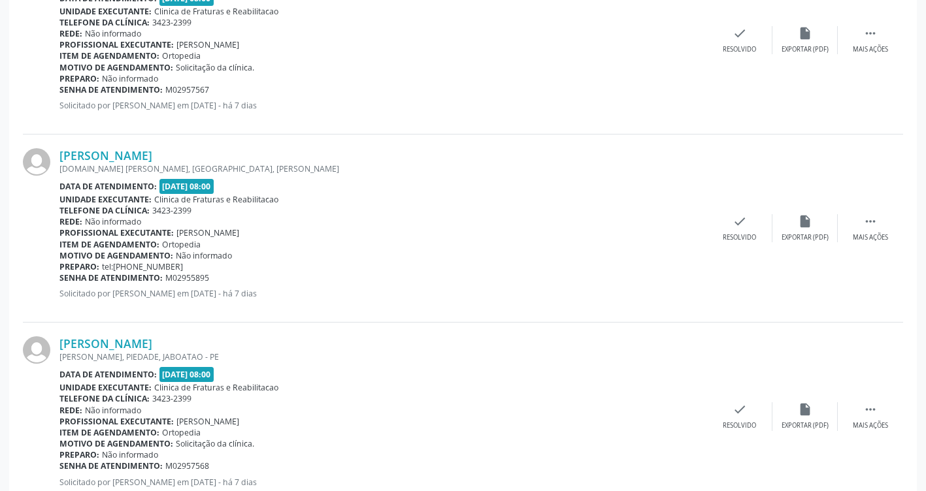
scroll to position [1895, 0]
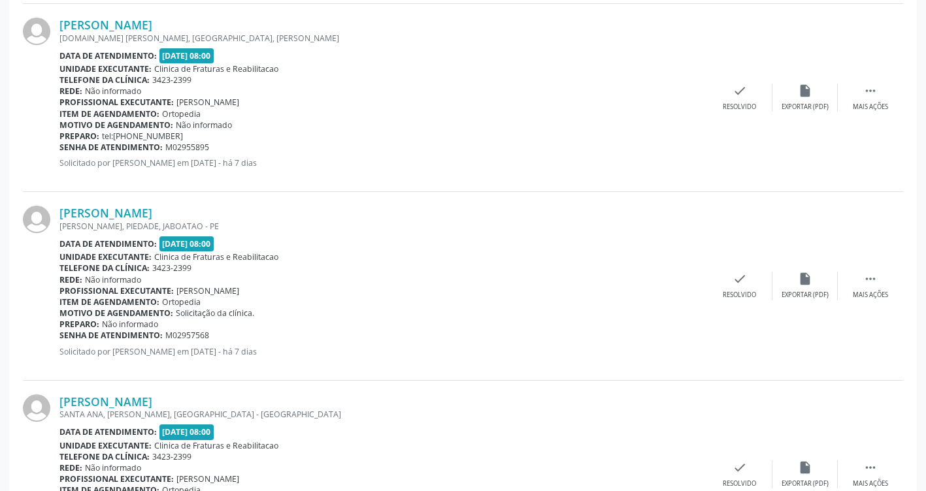
click at [193, 306] on span "Ortopedia" at bounding box center [181, 302] width 39 height 11
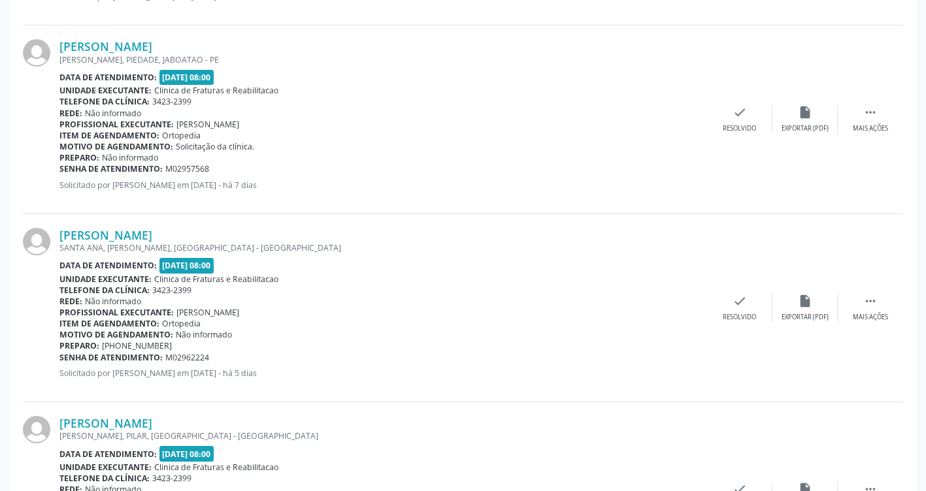
scroll to position [2091, 0]
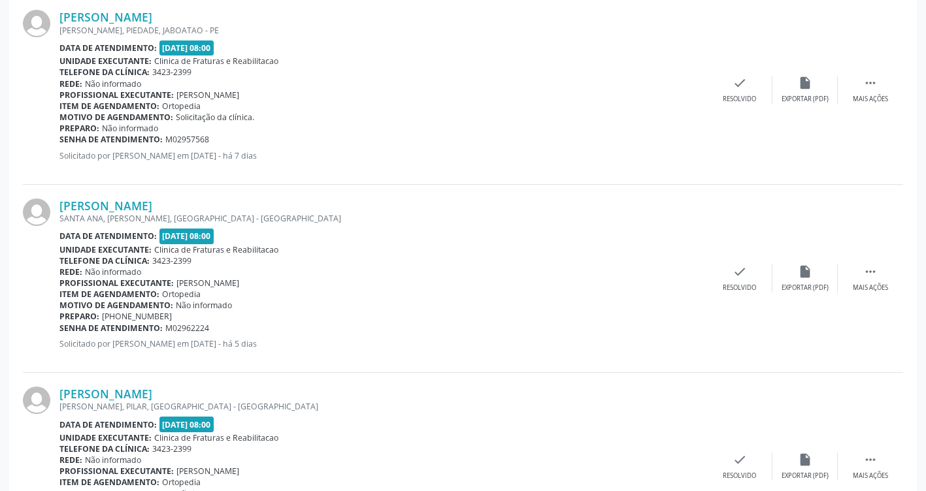
click at [169, 314] on span "[PHONE_NUMBER]" at bounding box center [137, 316] width 70 height 11
drag, startPoint x: 175, startPoint y: 316, endPoint x: 98, endPoint y: 318, distance: 77.1
click at [98, 318] on div "Preparo: [PHONE_NUMBER]" at bounding box center [383, 316] width 648 height 11
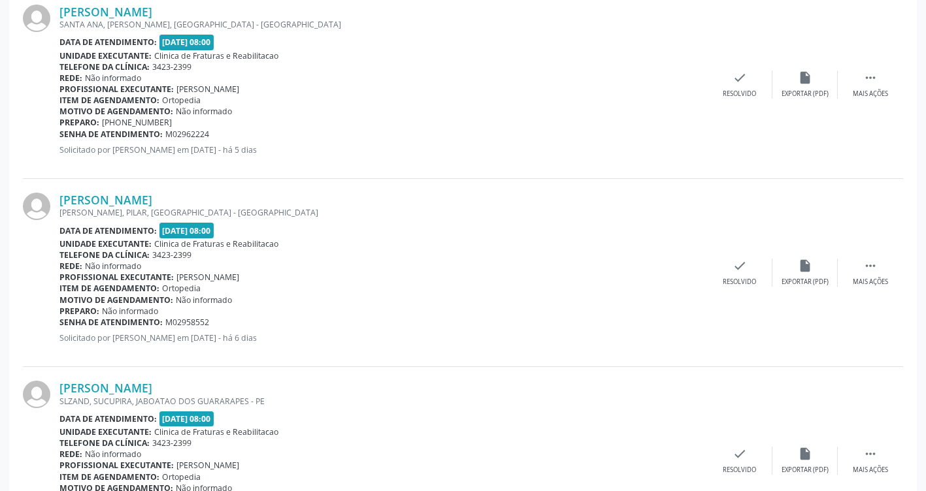
scroll to position [2287, 0]
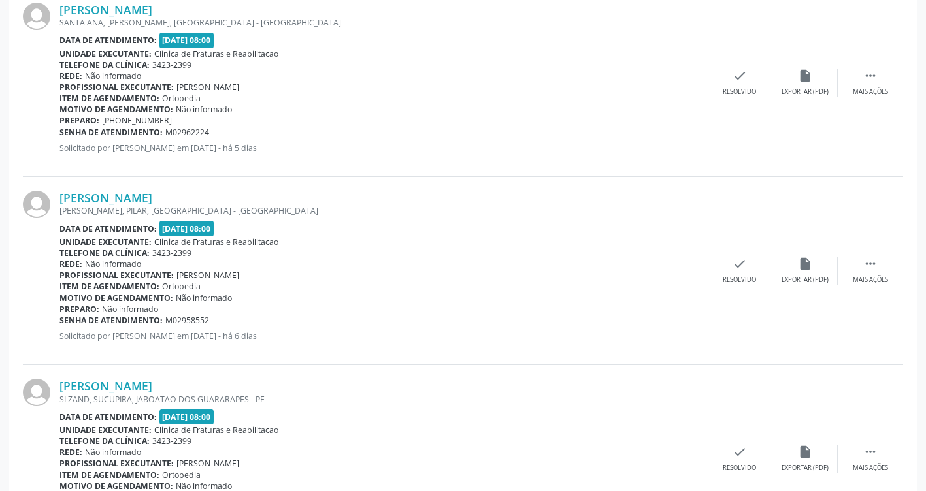
click at [134, 308] on span "Não informado" at bounding box center [130, 309] width 56 height 11
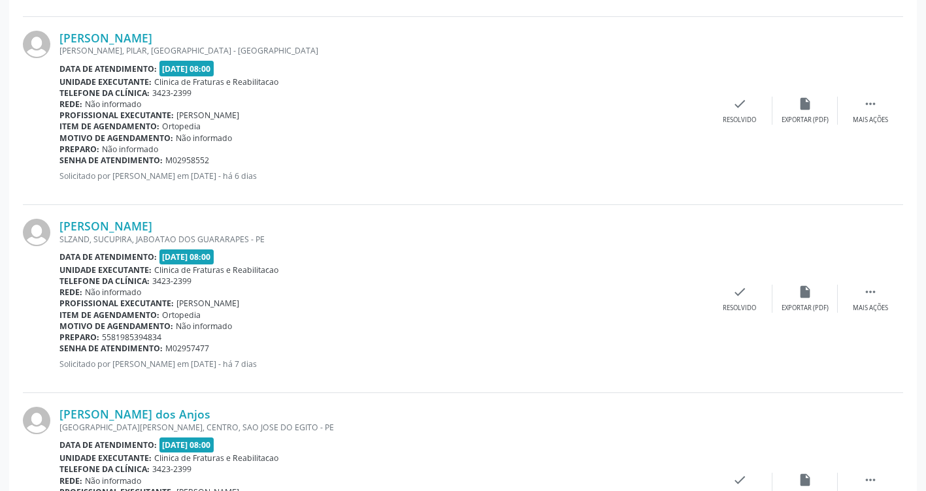
scroll to position [2418, 0]
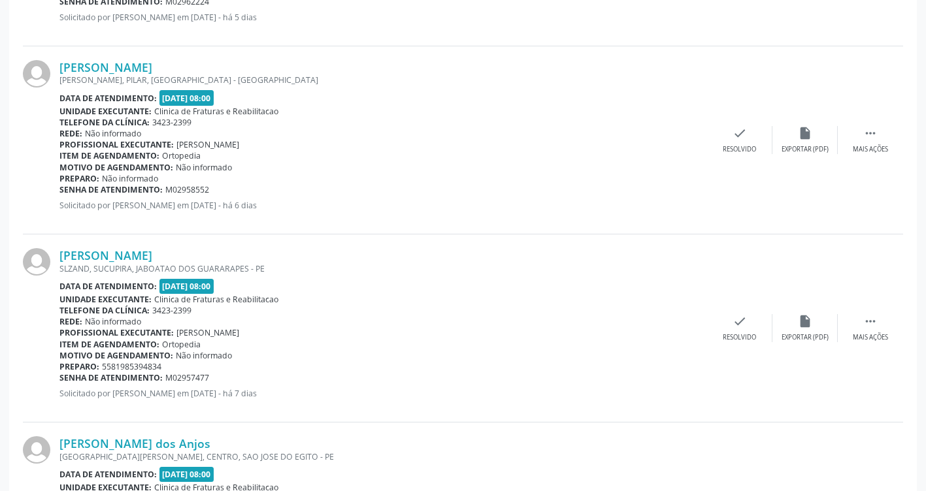
click at [140, 363] on span "5581985394834" at bounding box center [131, 366] width 59 height 11
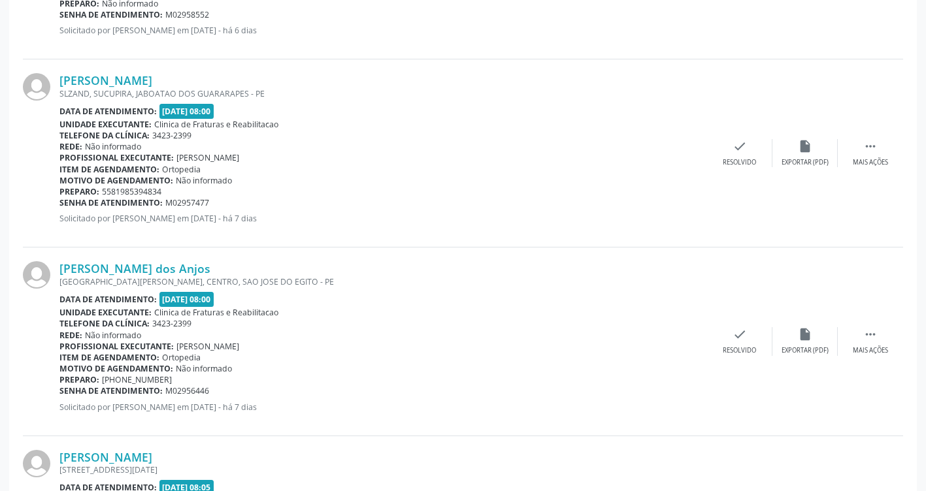
scroll to position [2614, 0]
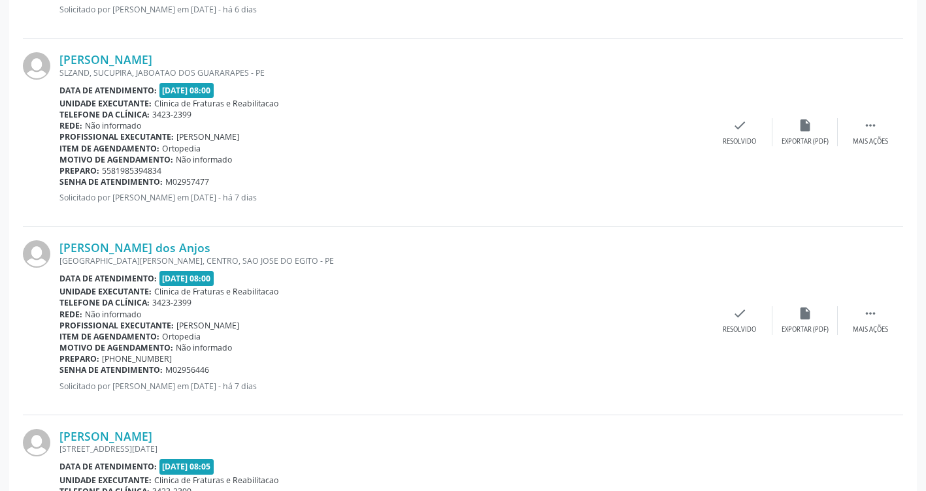
click at [152, 359] on span "[PHONE_NUMBER]" at bounding box center [137, 359] width 70 height 11
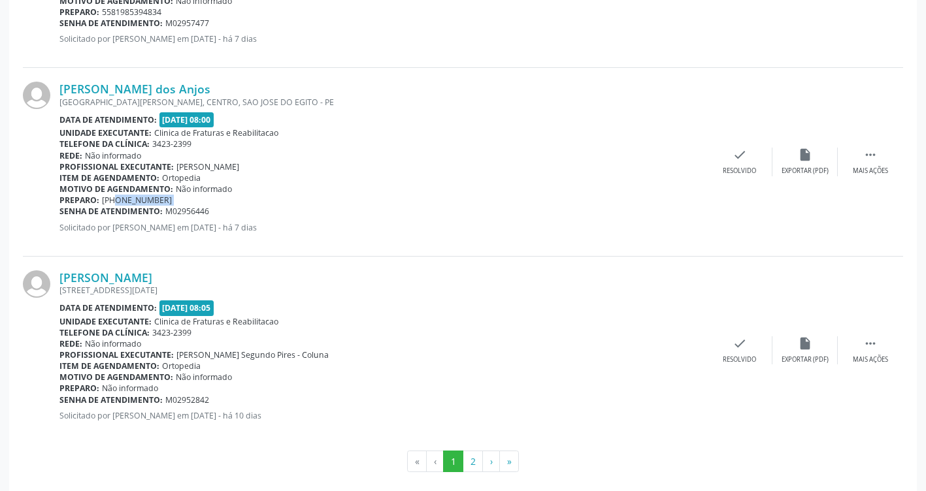
scroll to position [2786, 0]
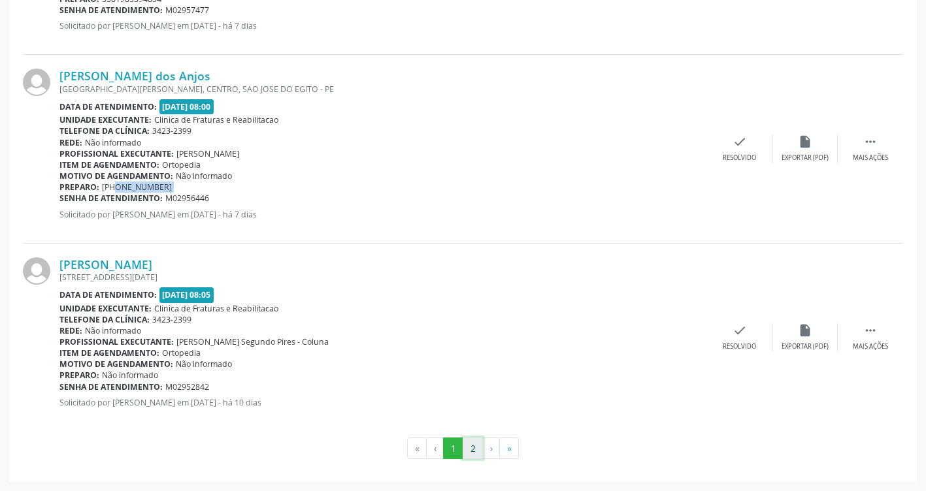
click at [471, 446] on button "2" at bounding box center [473, 449] width 20 height 22
